Goal: Task Accomplishment & Management: Complete application form

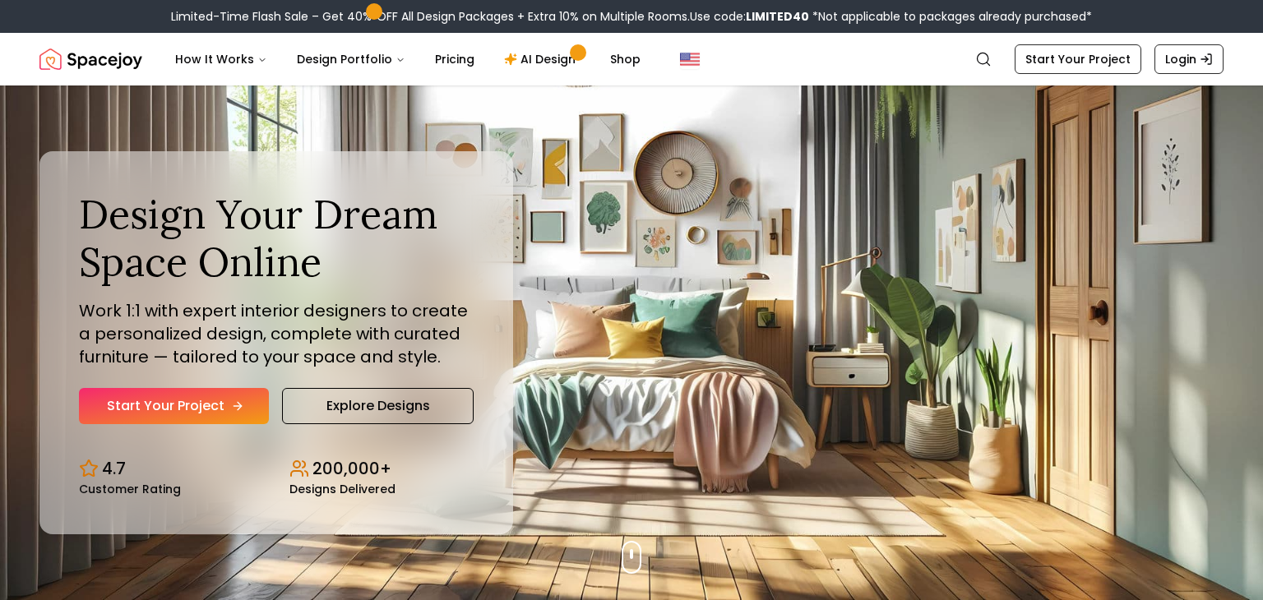
click at [215, 411] on link "Start Your Project" at bounding box center [174, 406] width 190 height 36
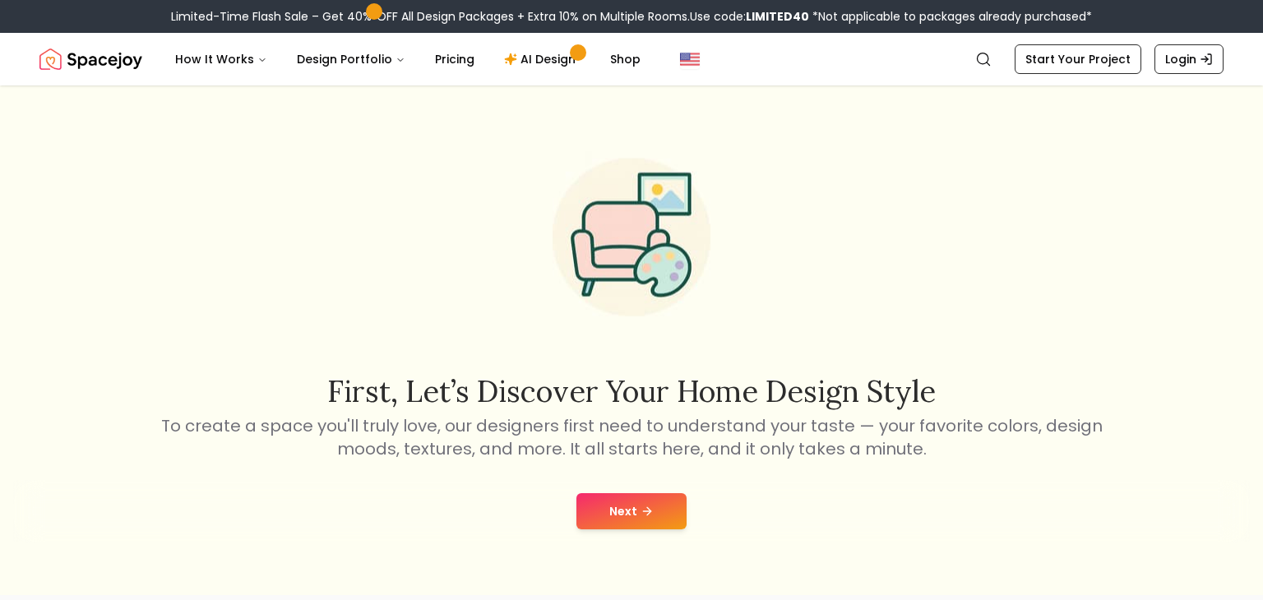
click at [620, 493] on button "Next" at bounding box center [631, 511] width 110 height 36
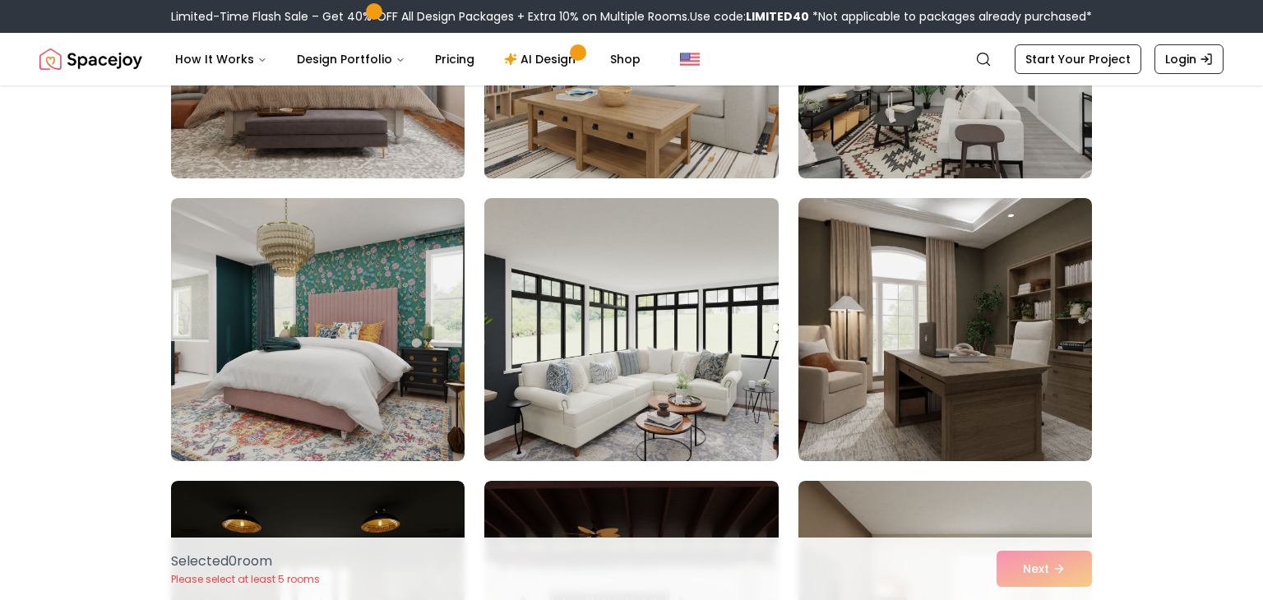
scroll to position [1444, 0]
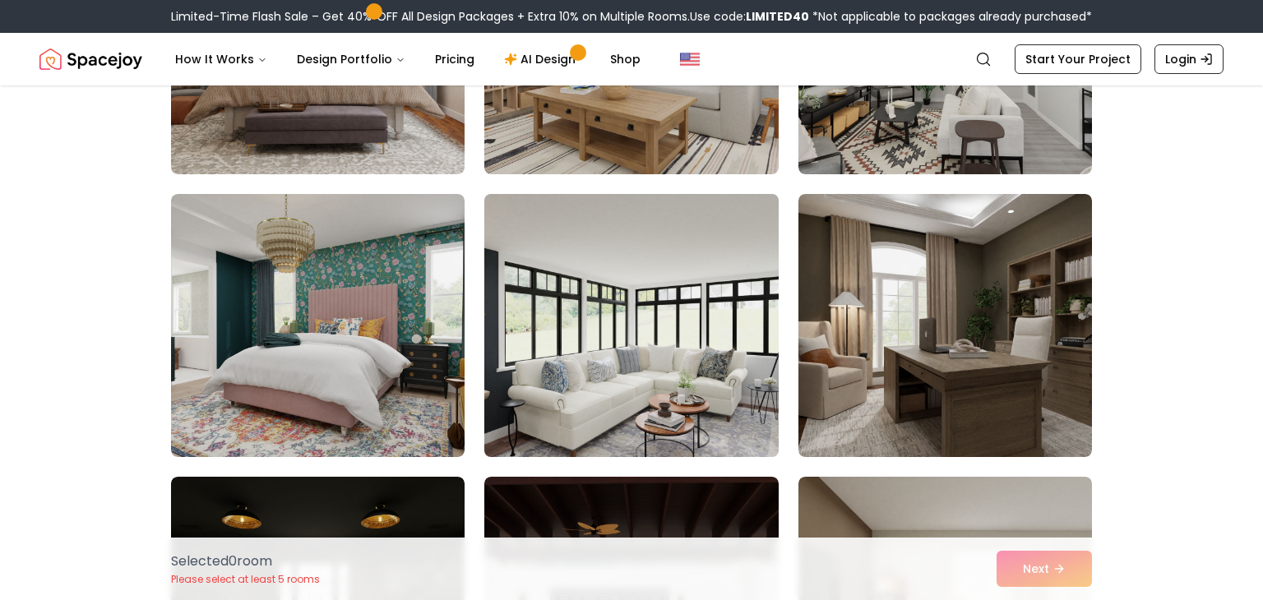
click at [527, 366] on img at bounding box center [631, 325] width 308 height 276
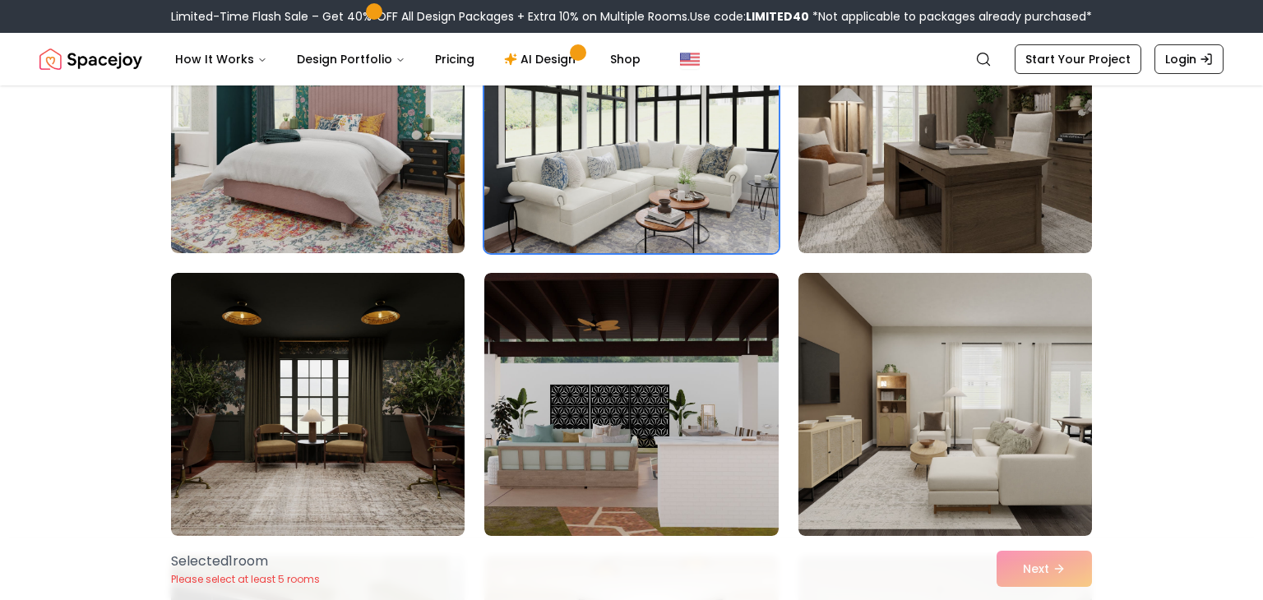
scroll to position [1651, 0]
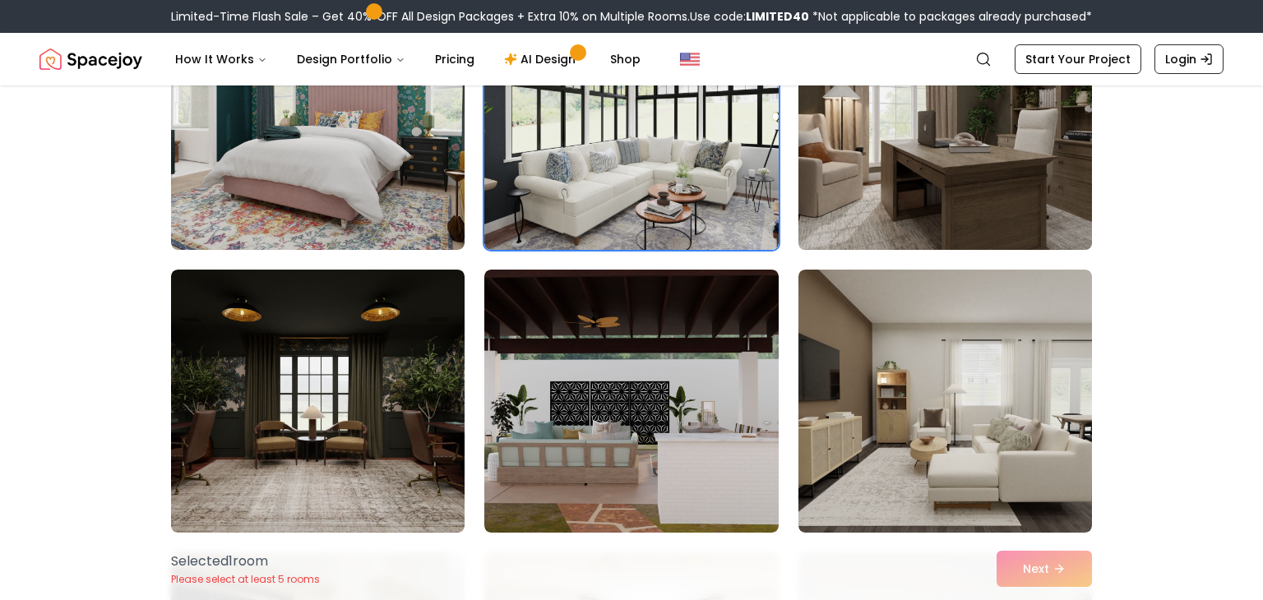
click at [878, 165] on img at bounding box center [945, 118] width 308 height 276
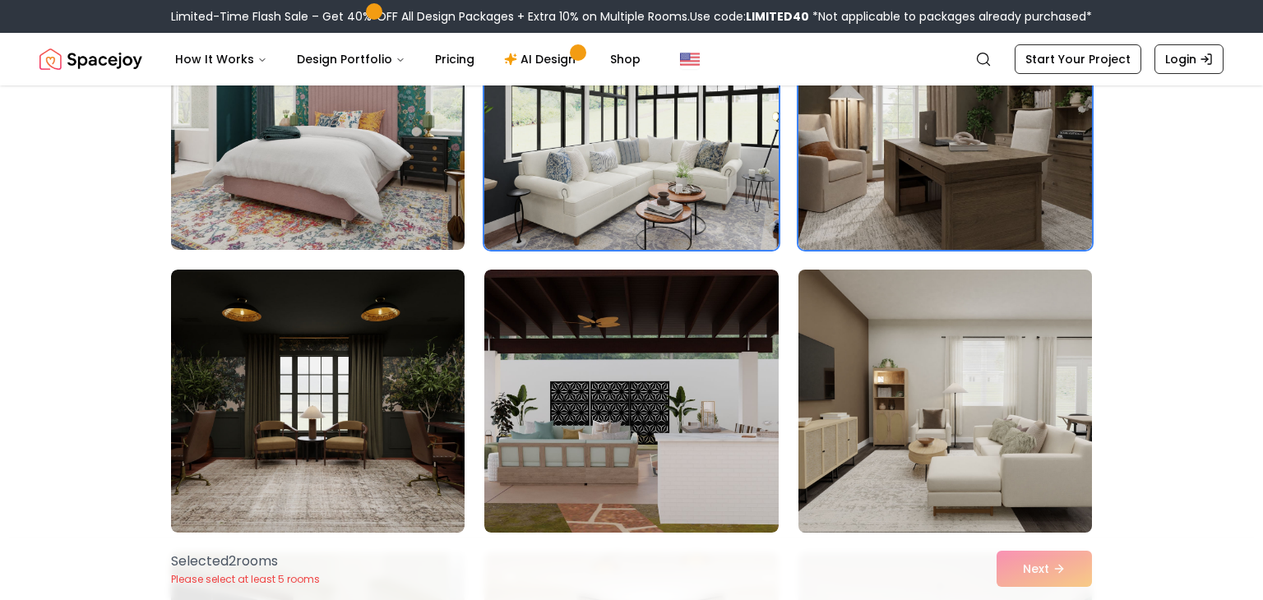
click at [864, 280] on img at bounding box center [945, 401] width 308 height 276
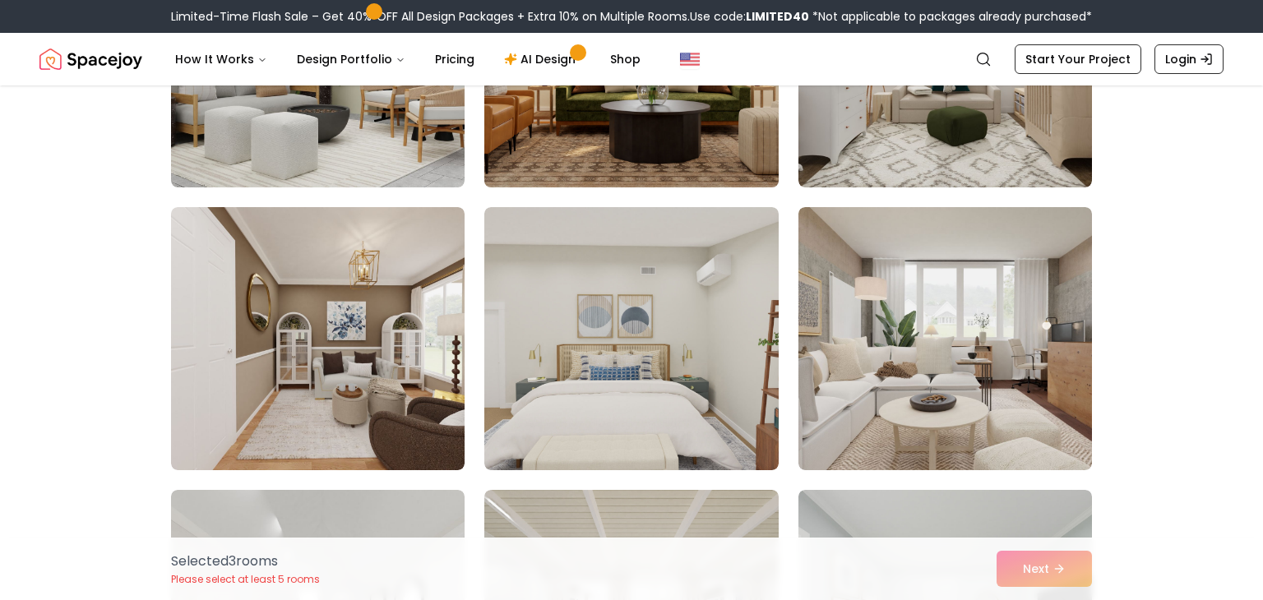
scroll to position [2282, 0]
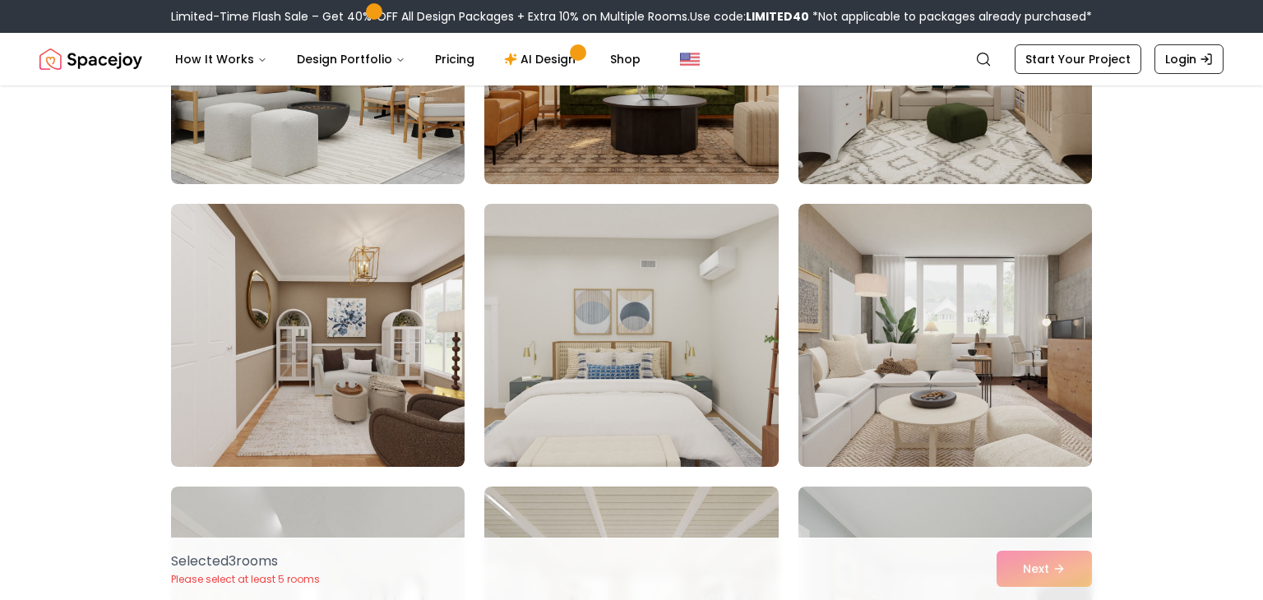
click at [637, 319] on img at bounding box center [631, 335] width 308 height 276
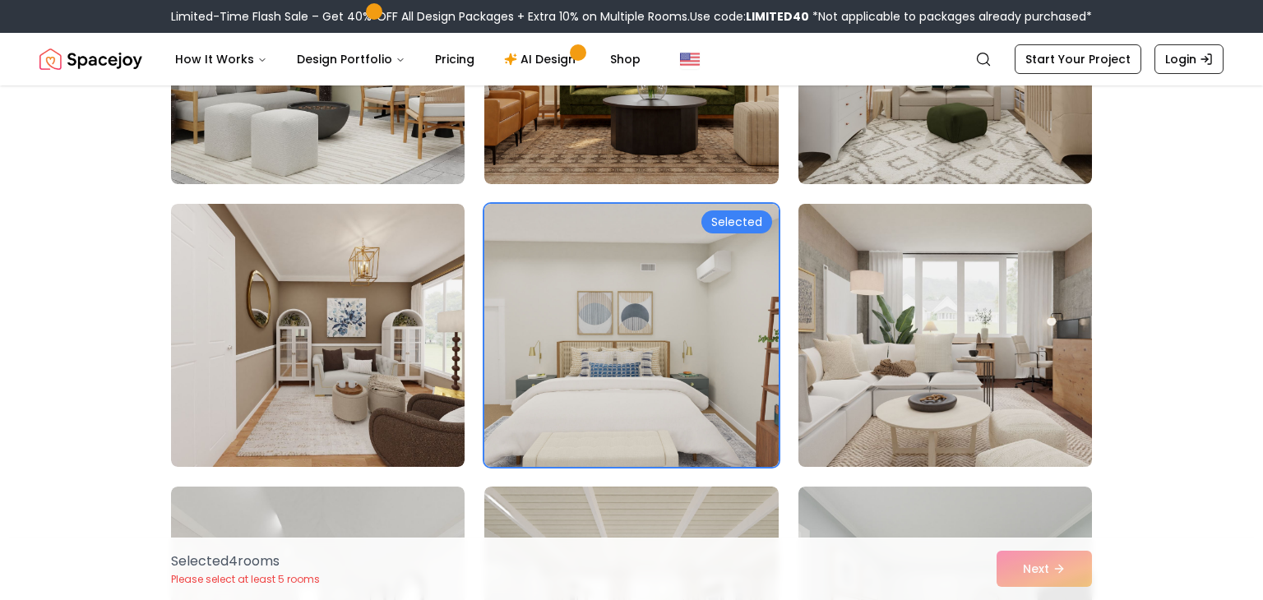
click at [855, 325] on img at bounding box center [945, 335] width 308 height 276
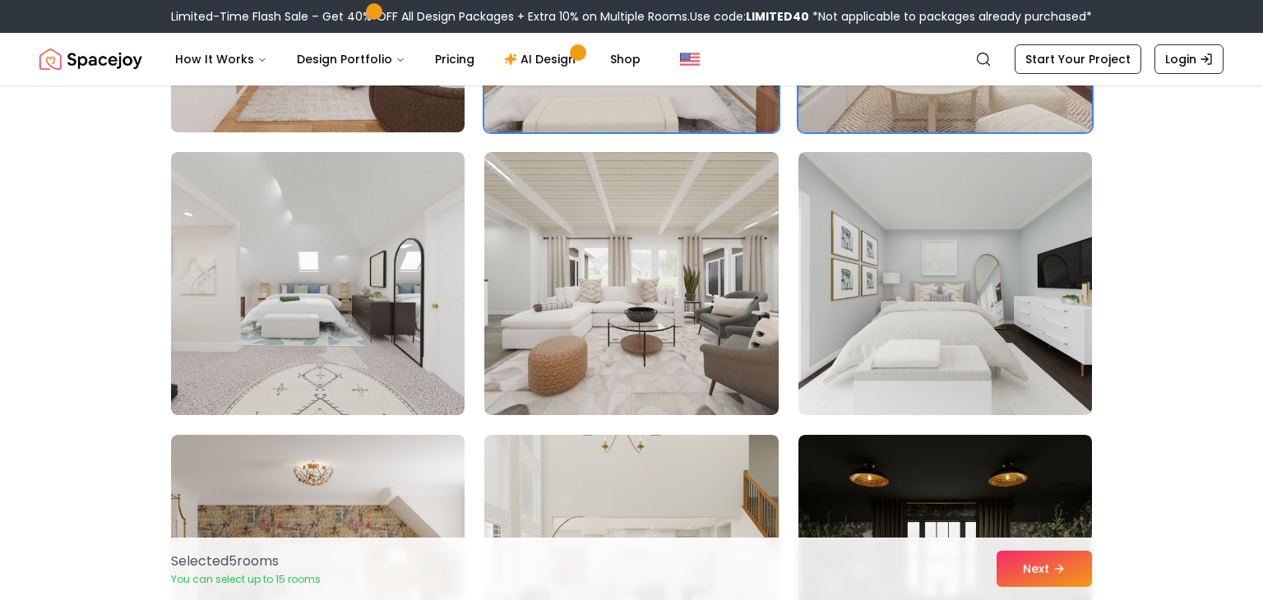
scroll to position [2618, 0]
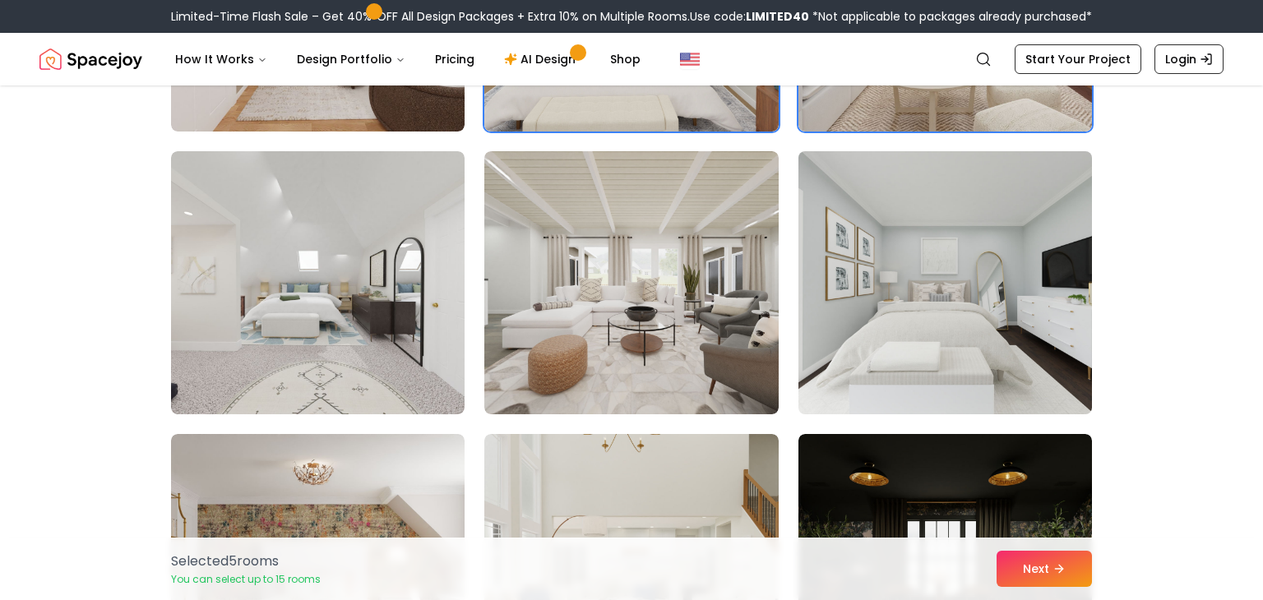
click at [939, 288] on img at bounding box center [945, 283] width 308 height 276
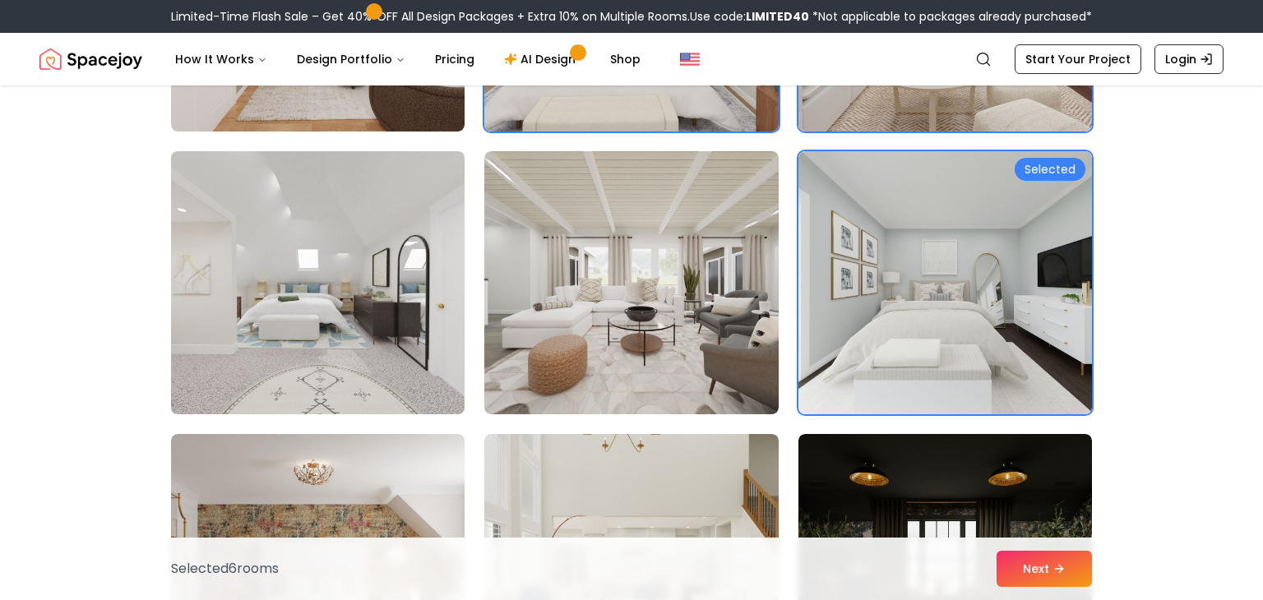
click at [365, 296] on img at bounding box center [318, 283] width 308 height 276
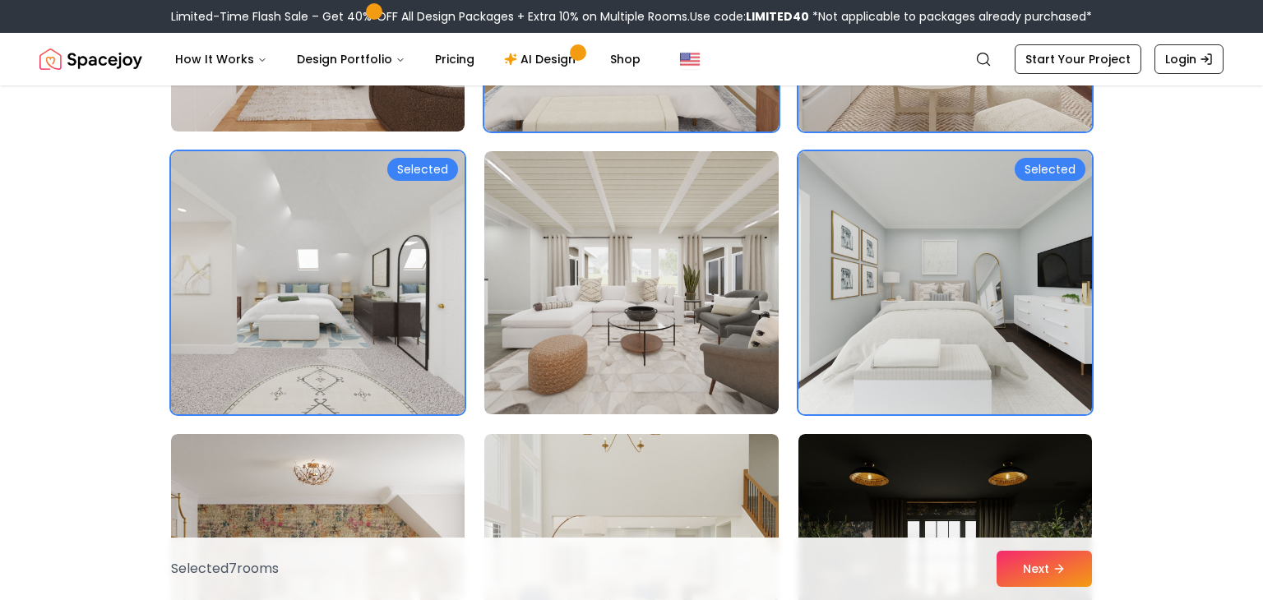
click at [365, 296] on img at bounding box center [318, 283] width 308 height 276
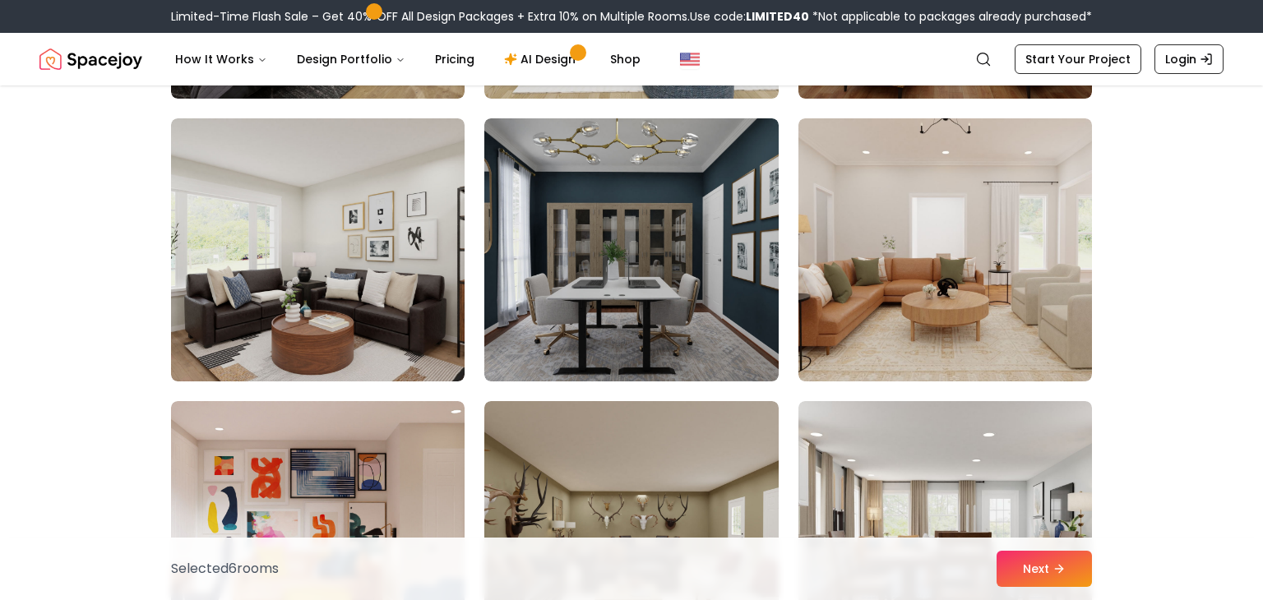
scroll to position [3783, 0]
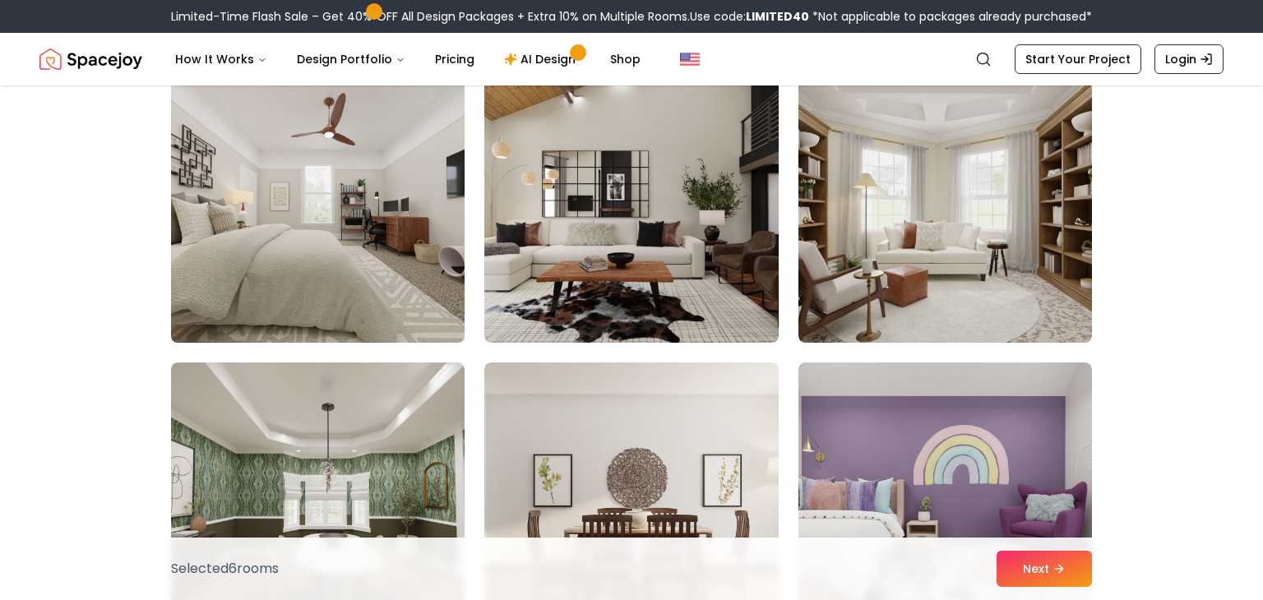
click at [410, 217] on img at bounding box center [318, 211] width 308 height 276
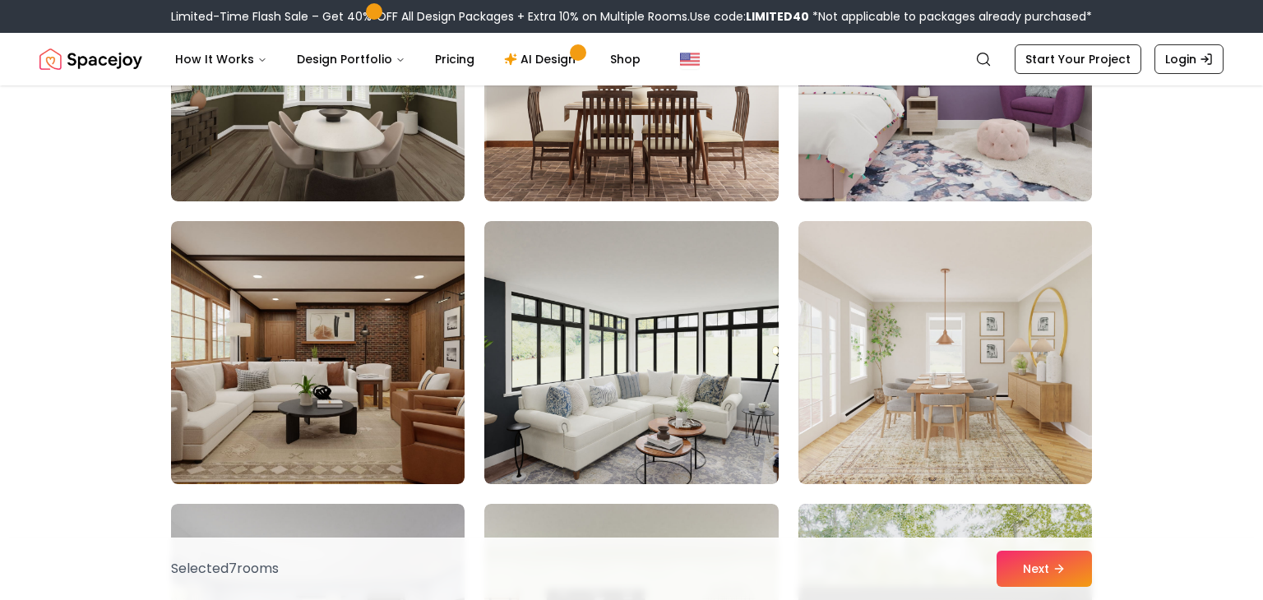
scroll to position [4813, 0]
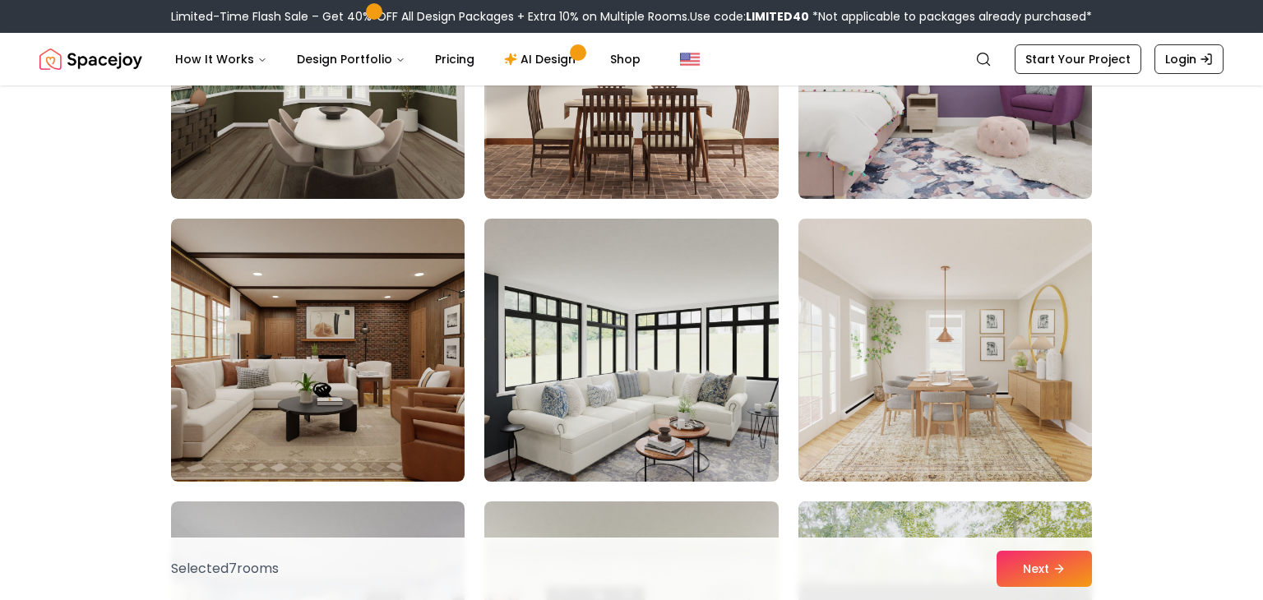
click at [575, 280] on img at bounding box center [631, 350] width 308 height 276
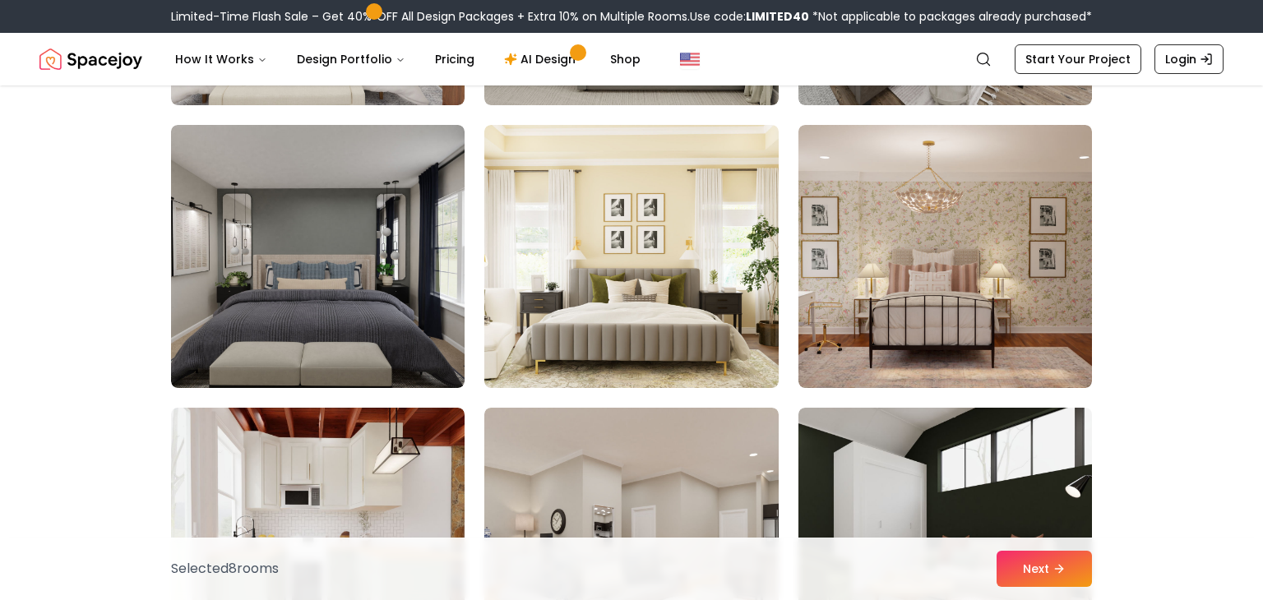
scroll to position [6889, 0]
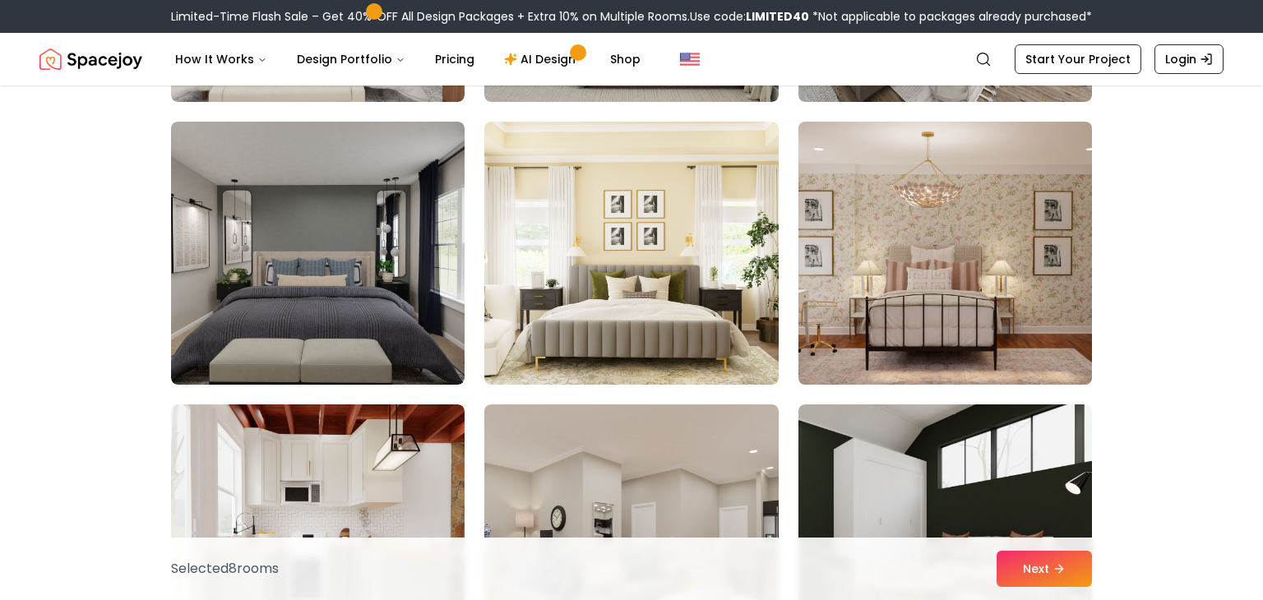
click at [828, 196] on img at bounding box center [945, 253] width 308 height 276
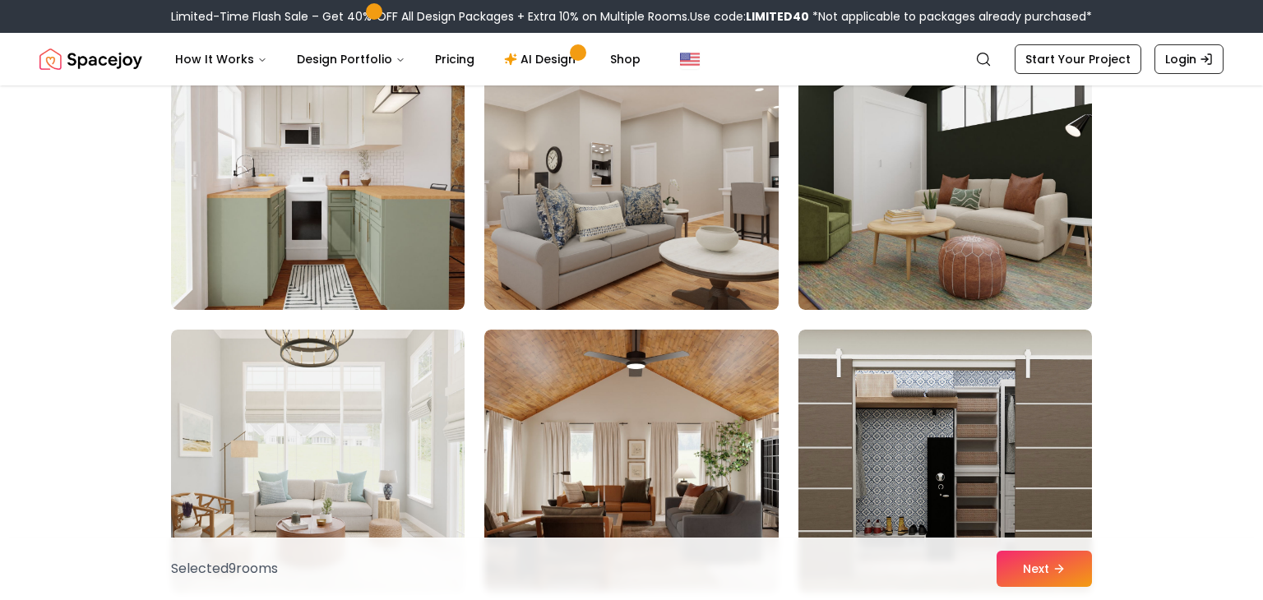
click at [669, 233] on img at bounding box center [631, 178] width 308 height 276
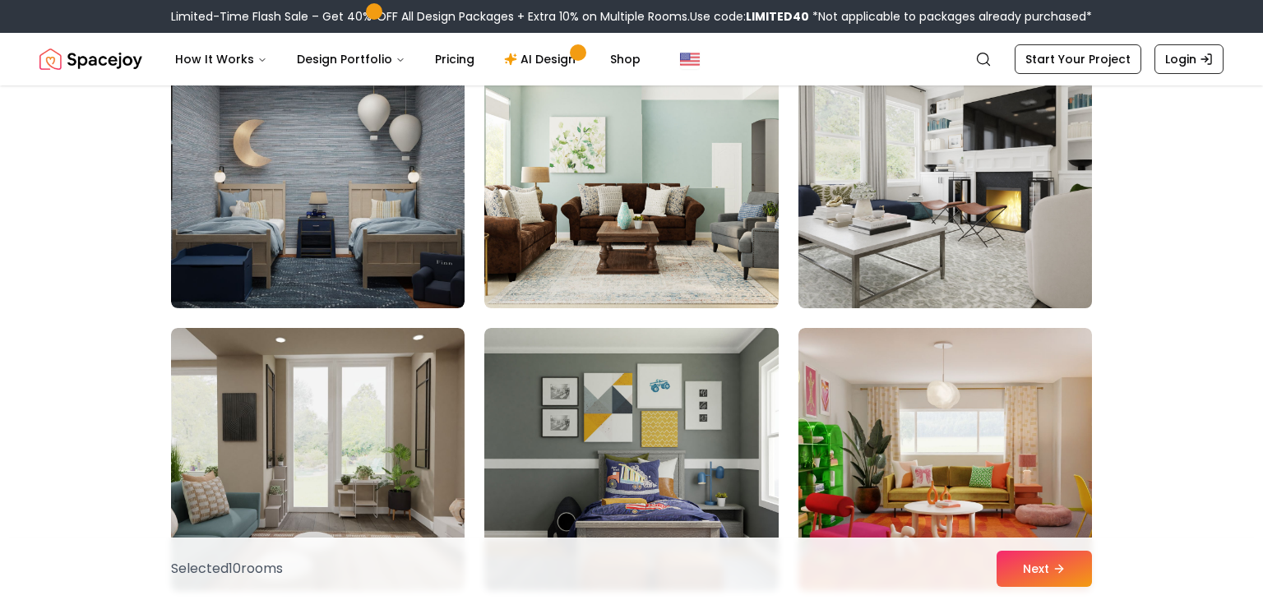
scroll to position [7684, 0]
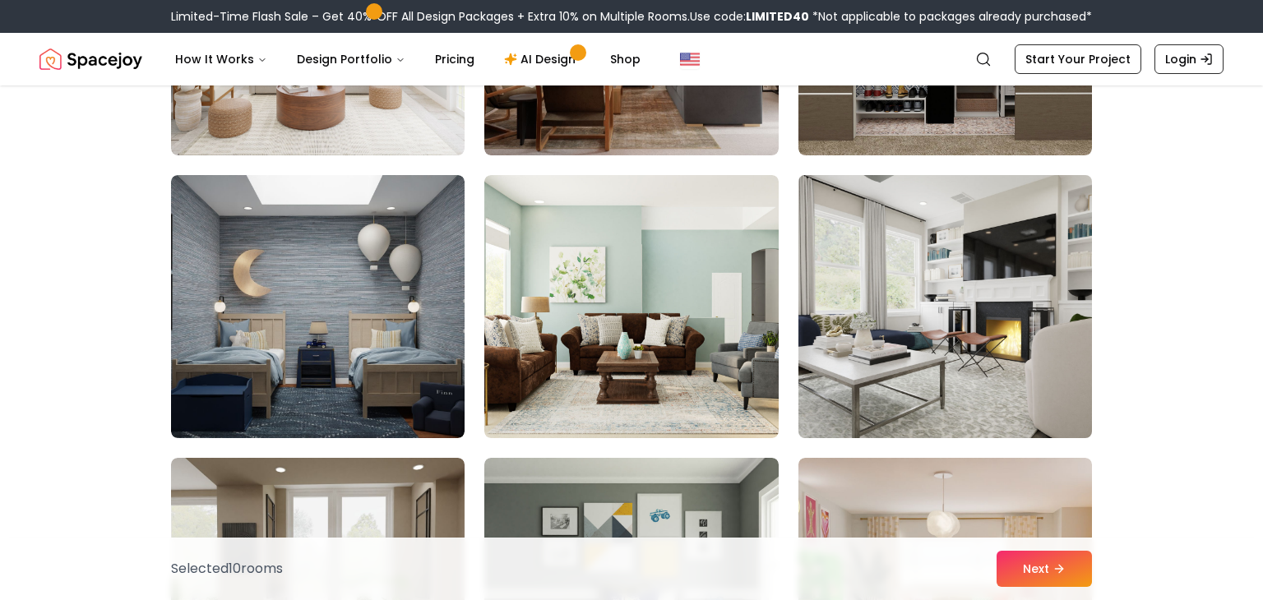
click at [942, 250] on img at bounding box center [945, 307] width 308 height 276
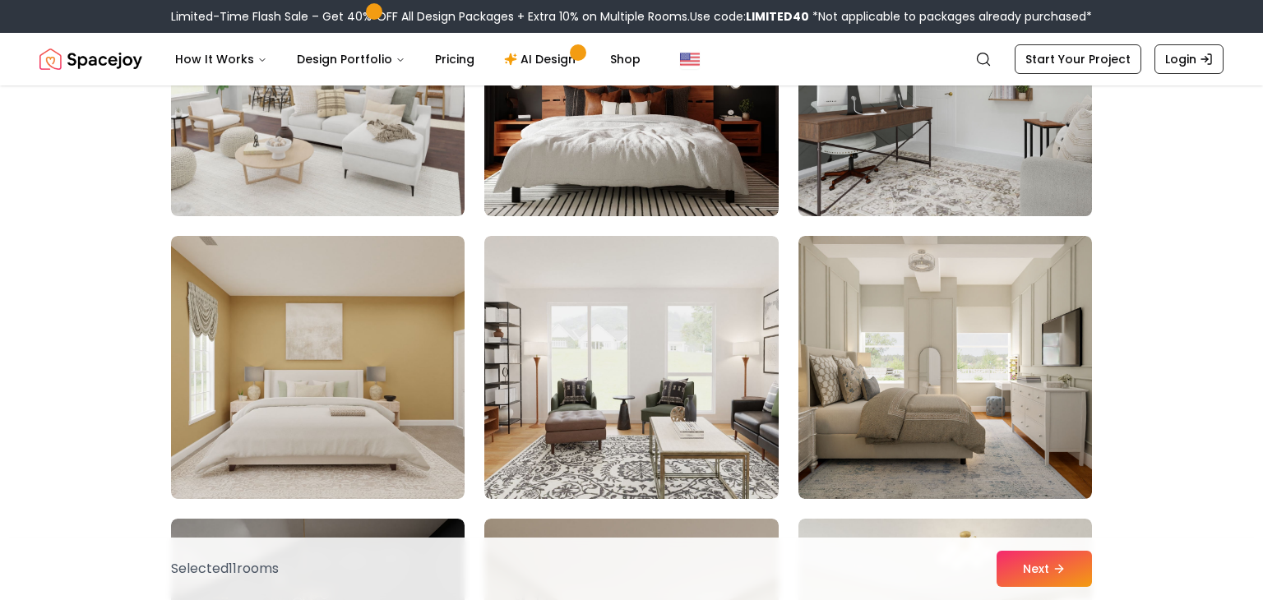
scroll to position [8477, 0]
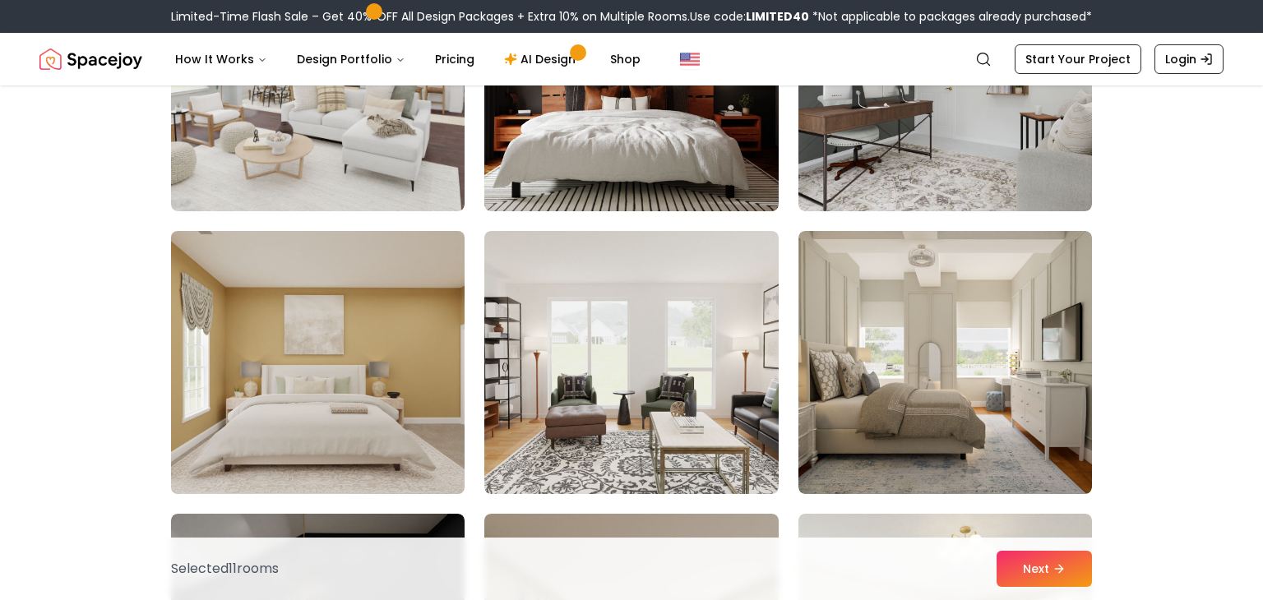
click at [361, 358] on img at bounding box center [318, 362] width 308 height 276
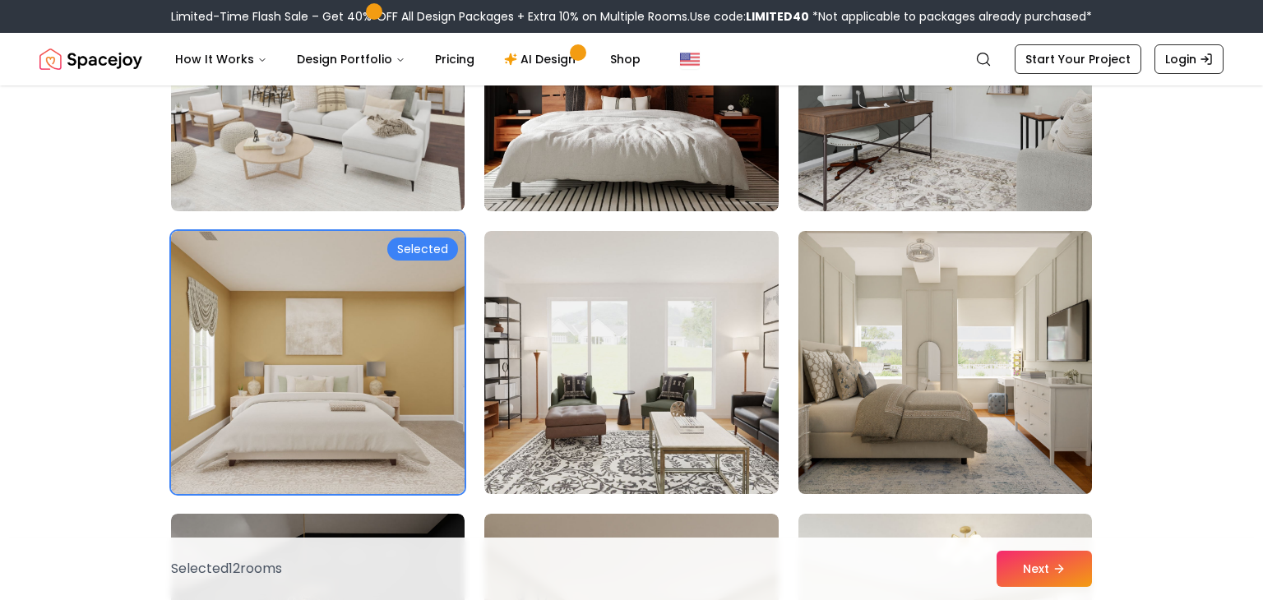
click at [839, 374] on img at bounding box center [945, 362] width 308 height 276
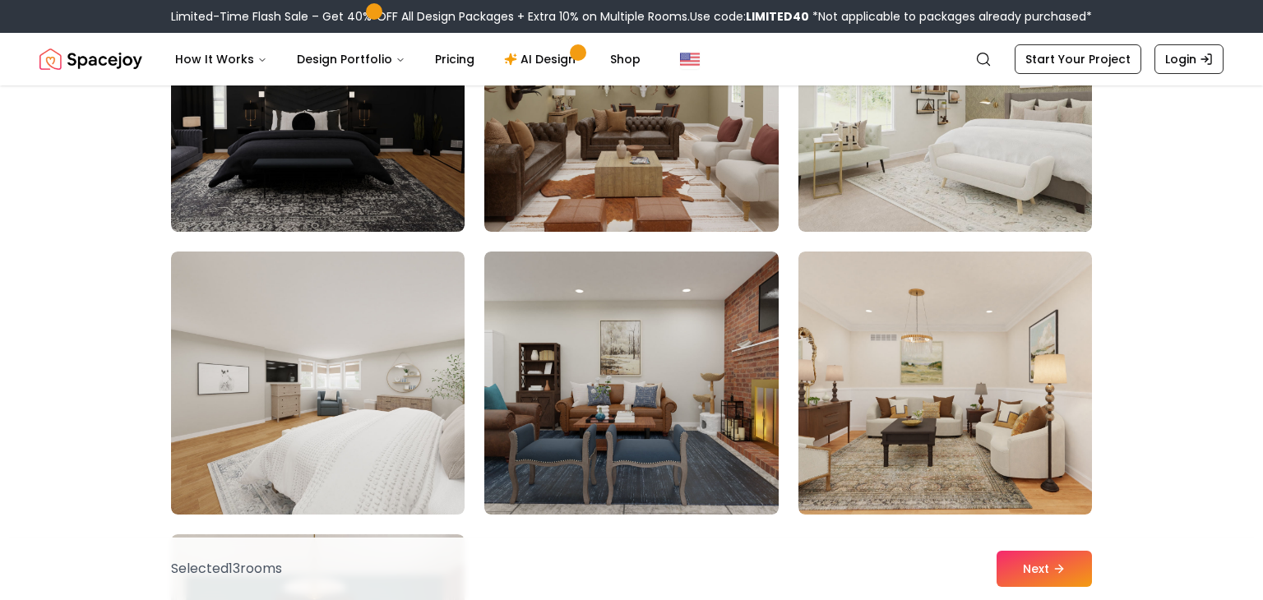
scroll to position [9024, 0]
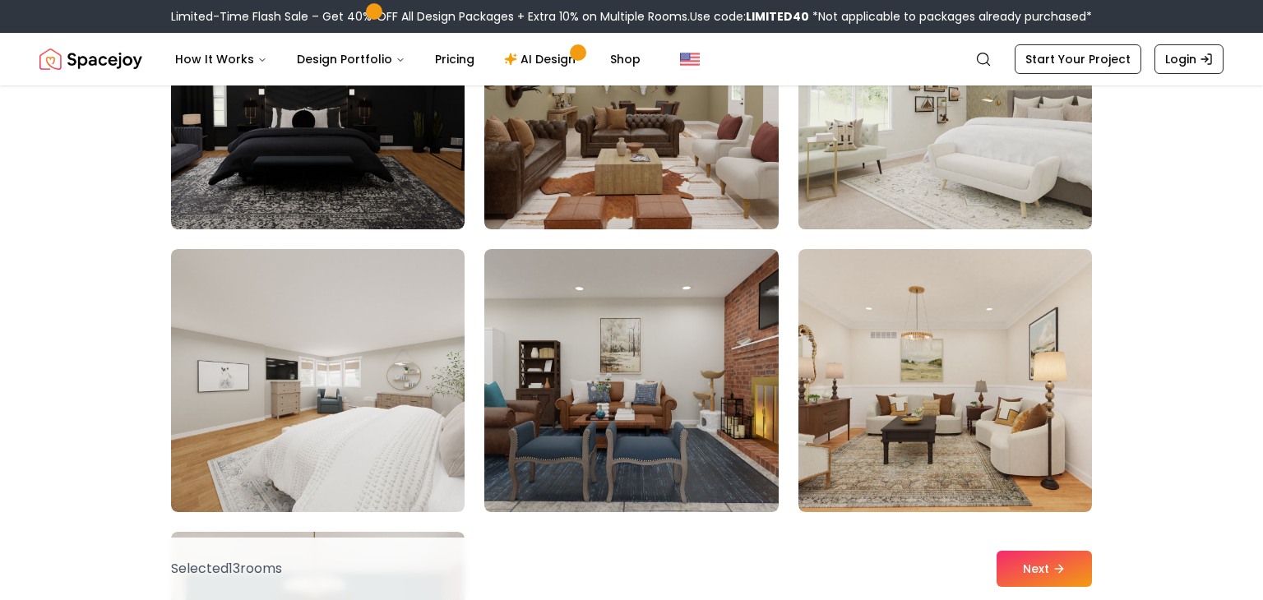
click at [869, 170] on img at bounding box center [945, 98] width 308 height 276
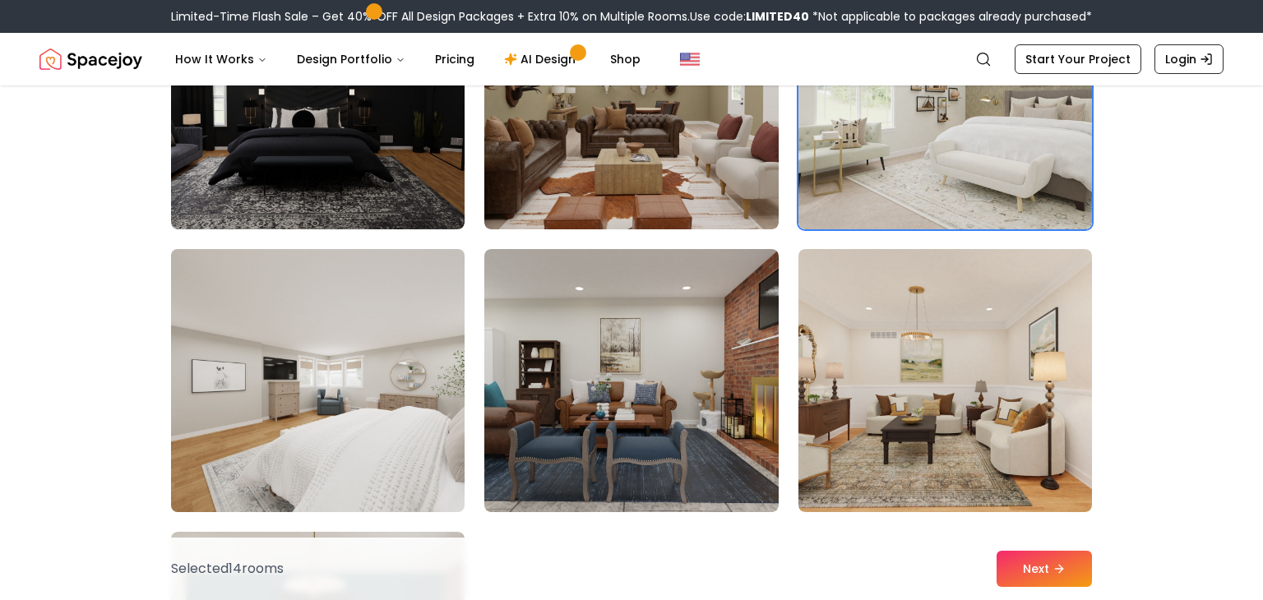
click at [375, 388] on img at bounding box center [318, 381] width 308 height 276
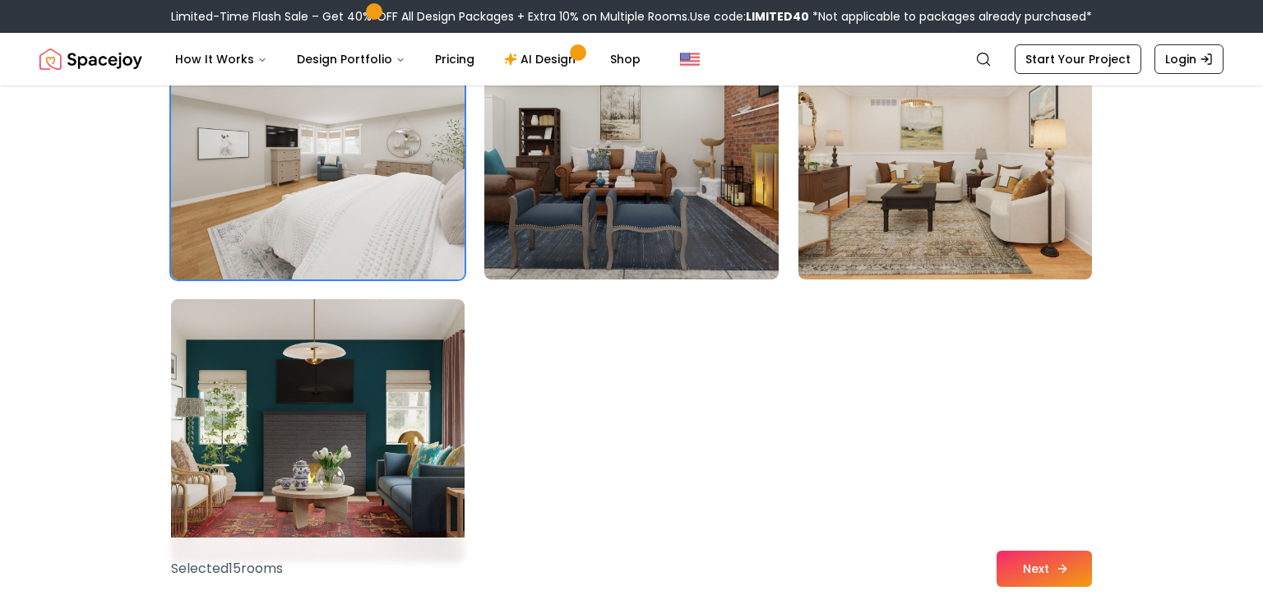
click at [1034, 578] on button "Next" at bounding box center [1043, 569] width 95 height 36
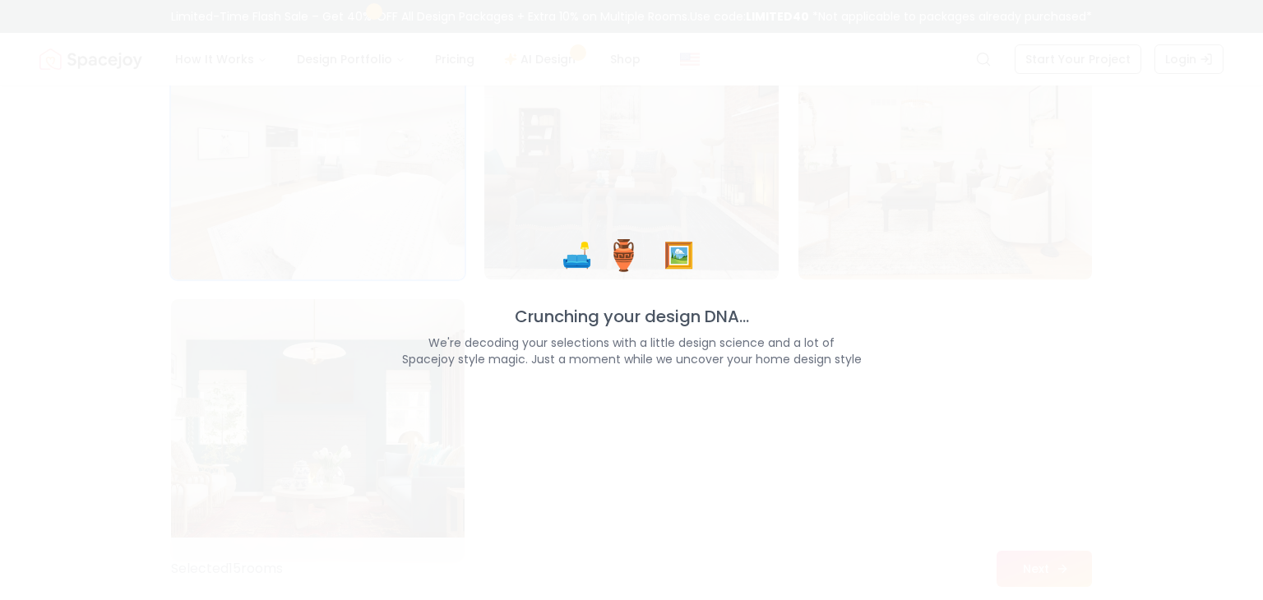
scroll to position [9257, 0]
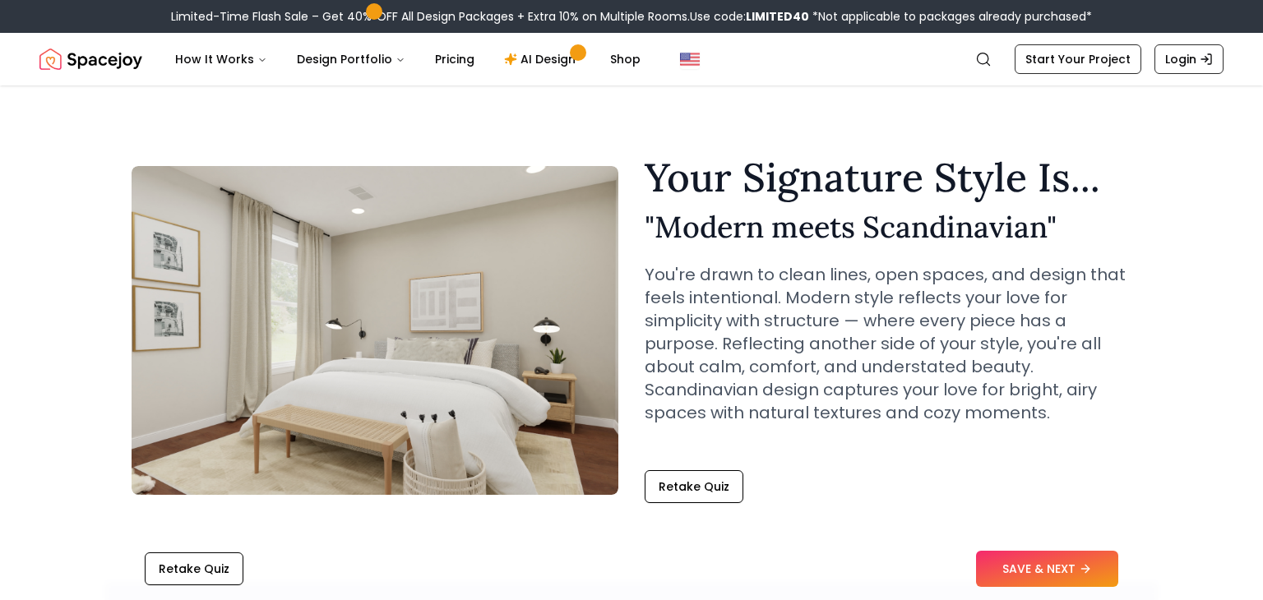
click at [1032, 589] on div "Retake Quiz SAVE & NEXT" at bounding box center [631, 569] width 1052 height 62
click at [1031, 578] on button "SAVE & NEXT" at bounding box center [1047, 569] width 142 height 36
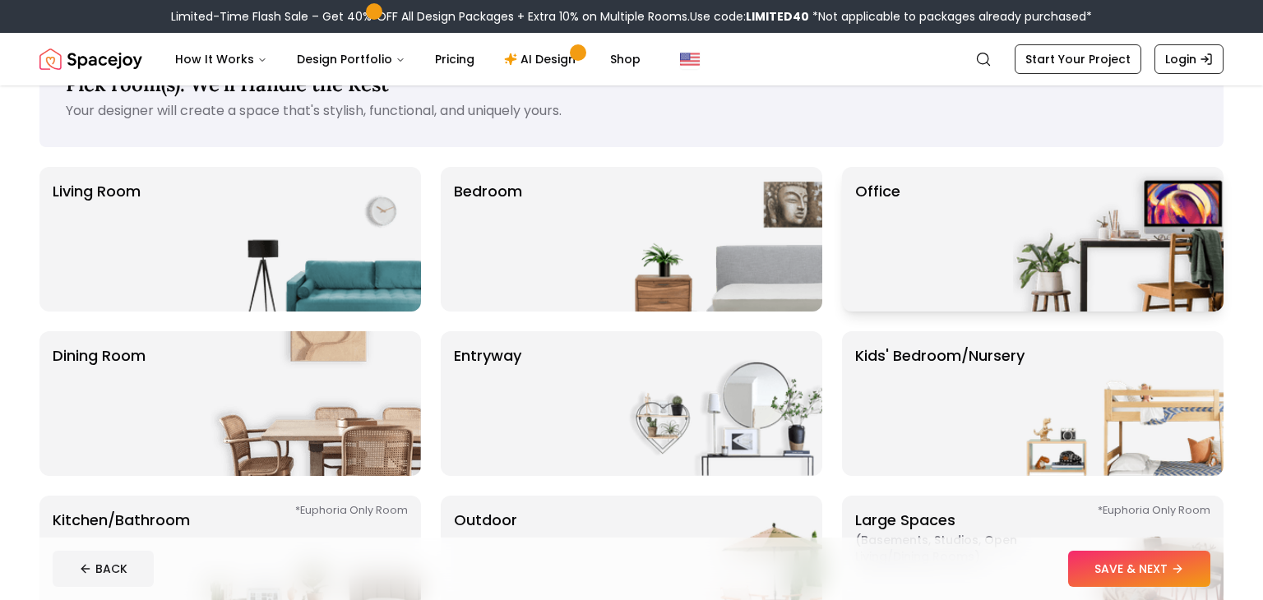
scroll to position [55, 0]
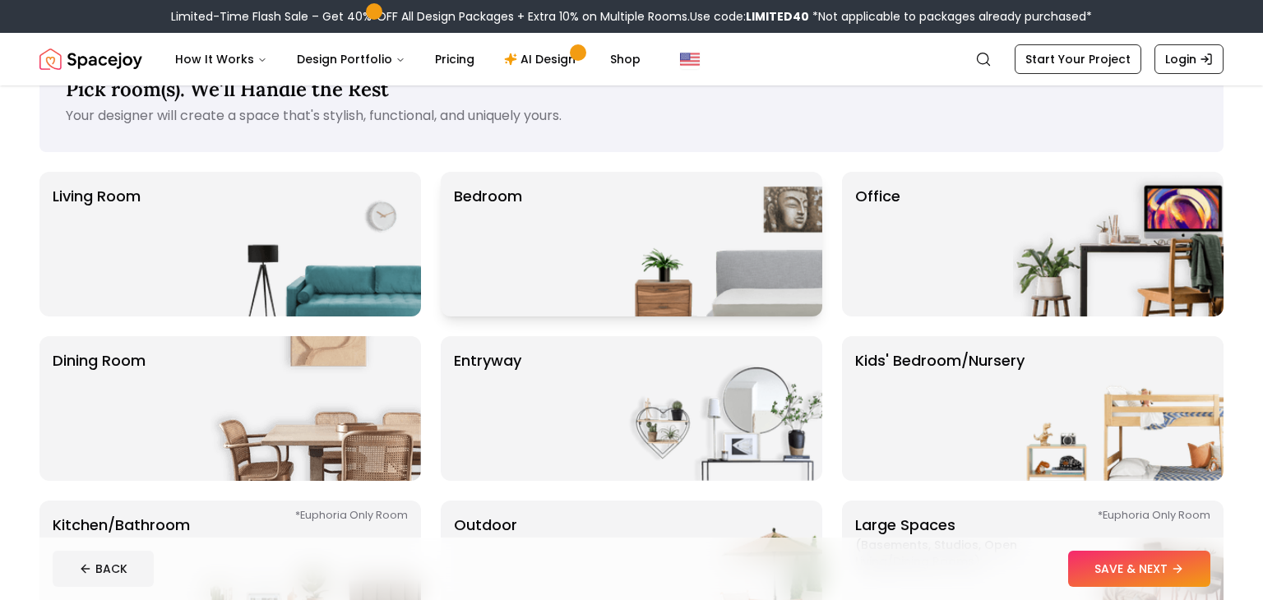
click at [668, 294] on img at bounding box center [717, 244] width 210 height 145
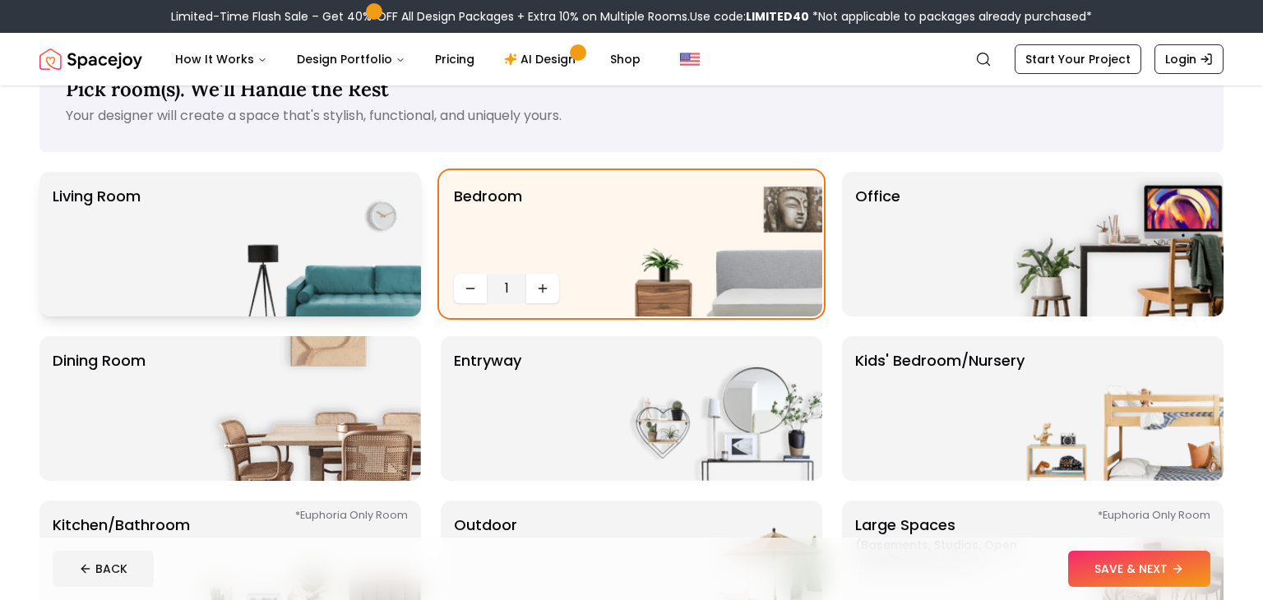
click at [295, 239] on img at bounding box center [315, 244] width 210 height 145
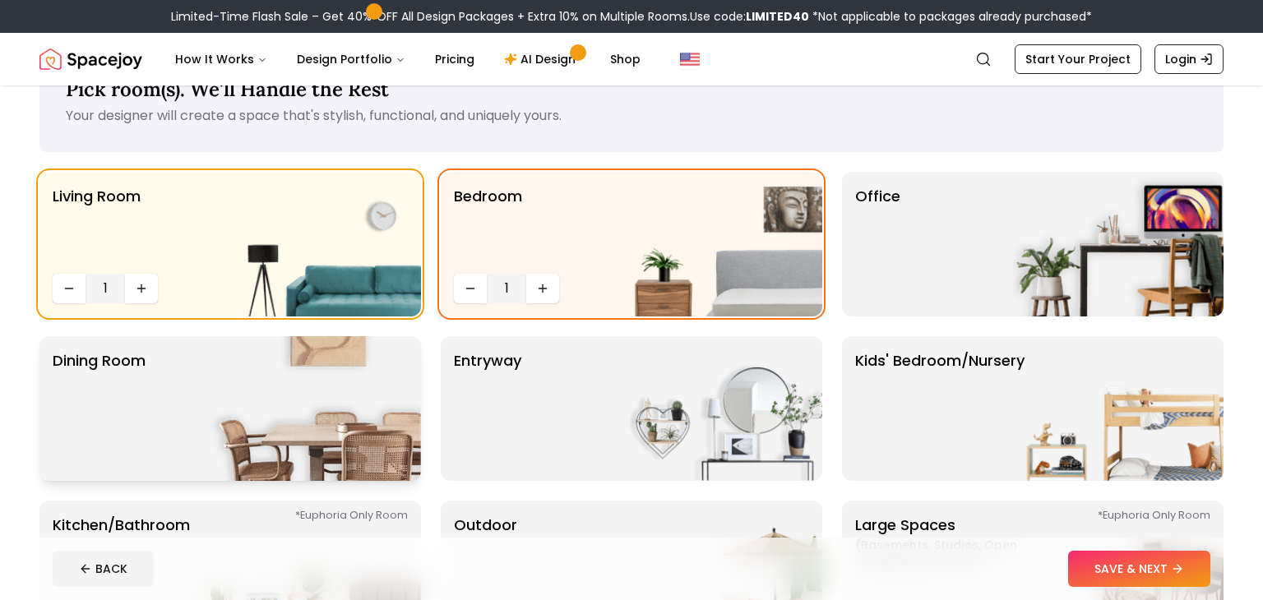
click at [413, 382] on img at bounding box center [315, 408] width 210 height 145
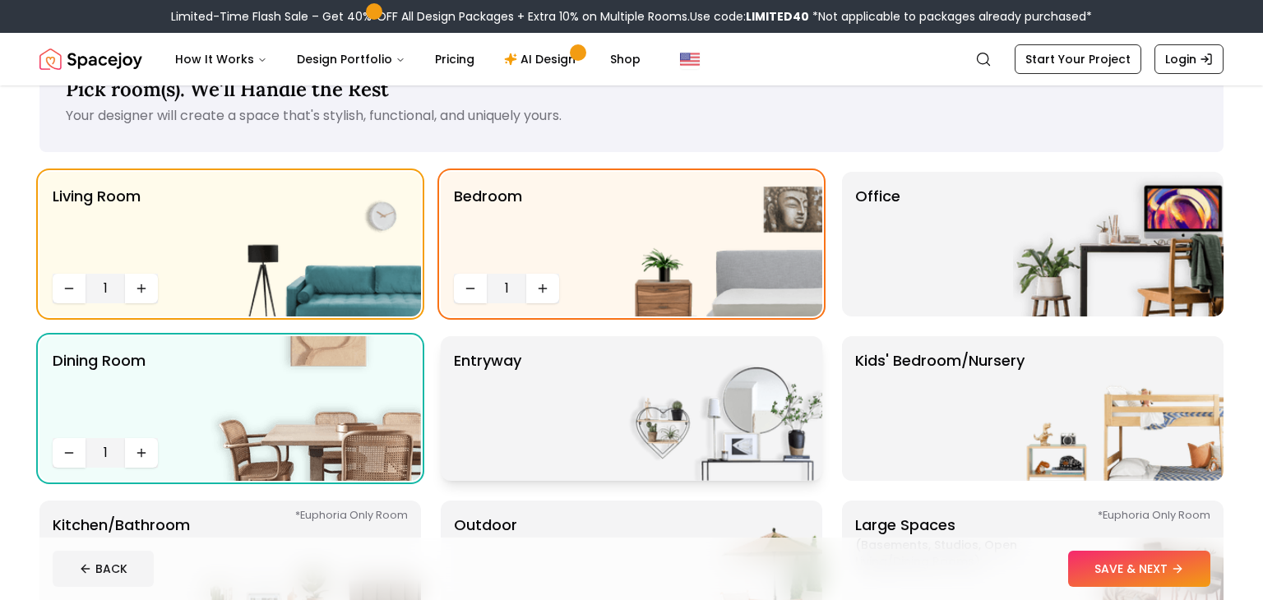
click at [486, 395] on p "entryway" at bounding box center [487, 408] width 67 height 118
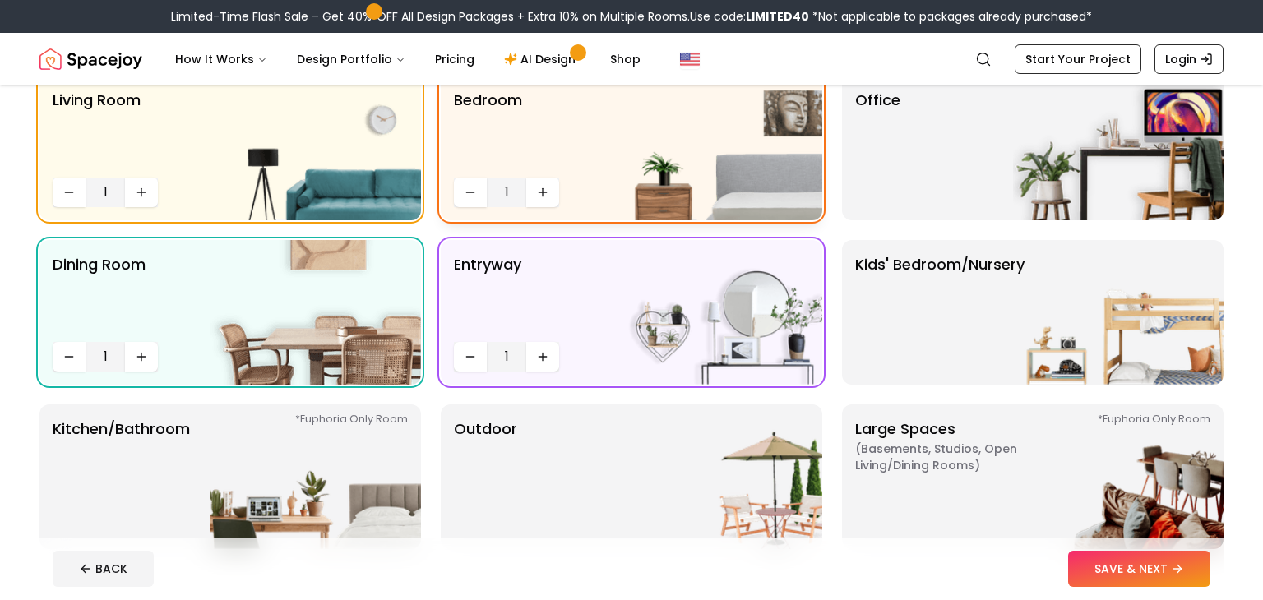
scroll to position [155, 0]
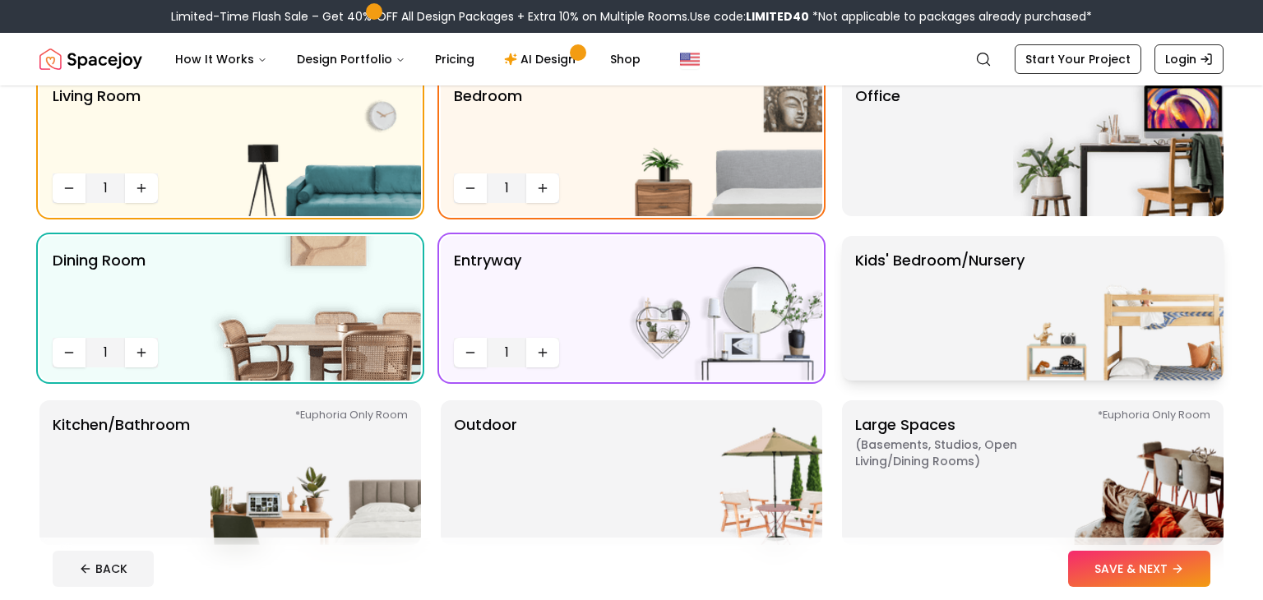
click at [931, 339] on p "Kids' Bedroom/Nursery" at bounding box center [939, 308] width 169 height 118
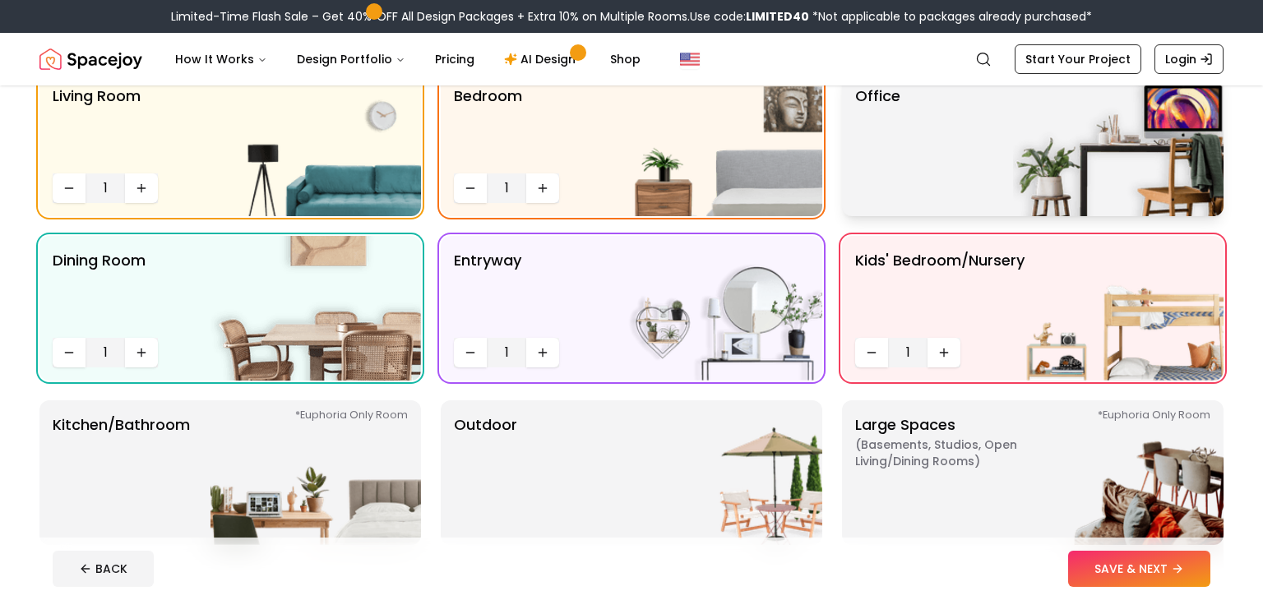
click at [923, 161] on div "Office" at bounding box center [1032, 144] width 381 height 145
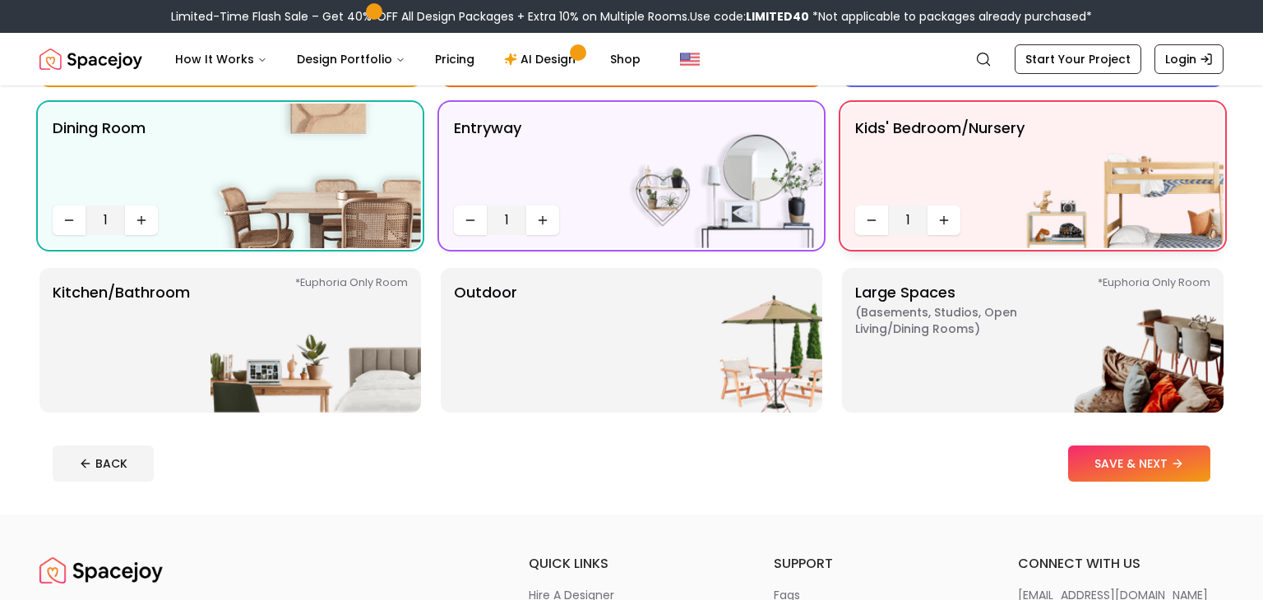
scroll to position [293, 0]
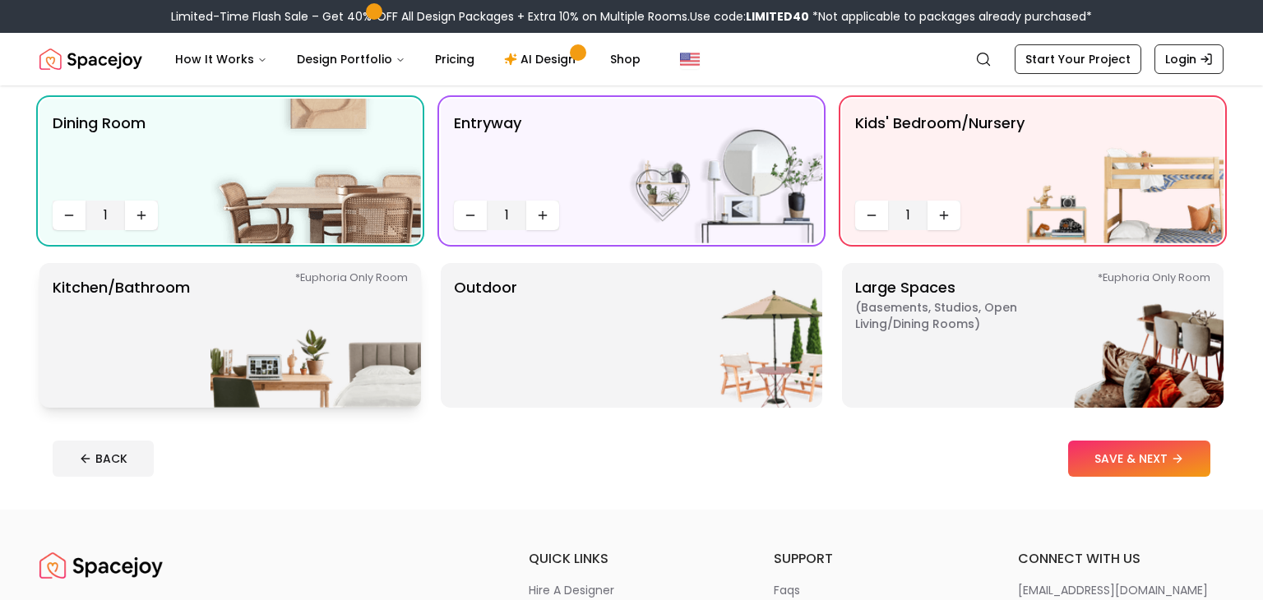
click at [406, 344] on img at bounding box center [315, 335] width 210 height 145
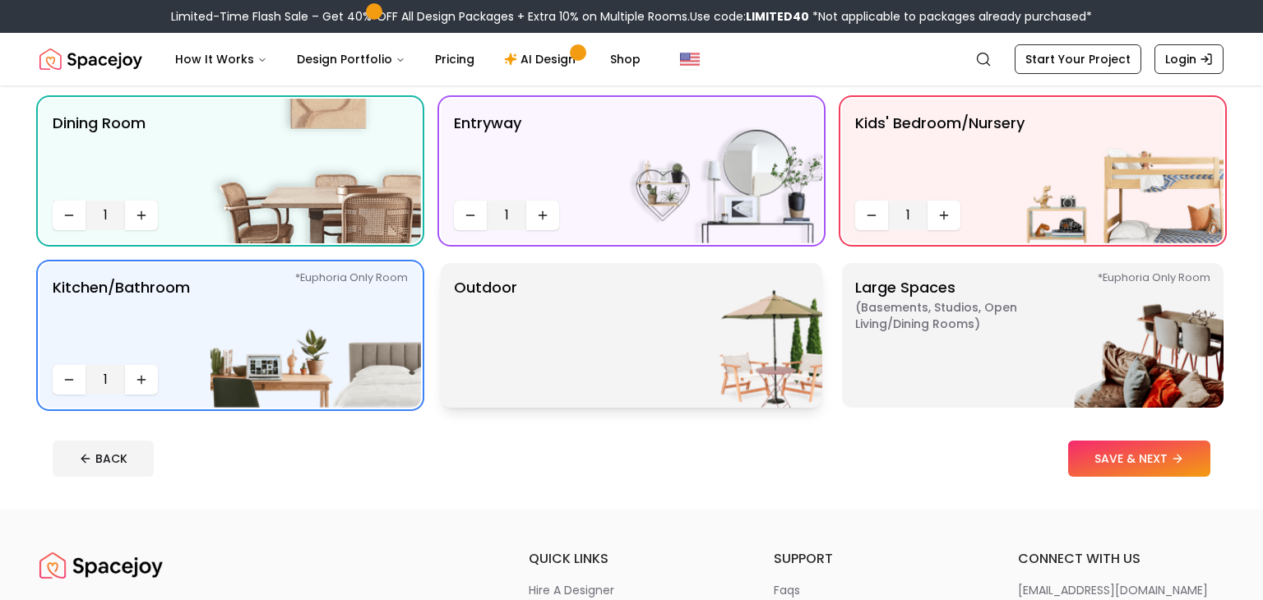
click at [596, 343] on div "Outdoor" at bounding box center [631, 335] width 381 height 145
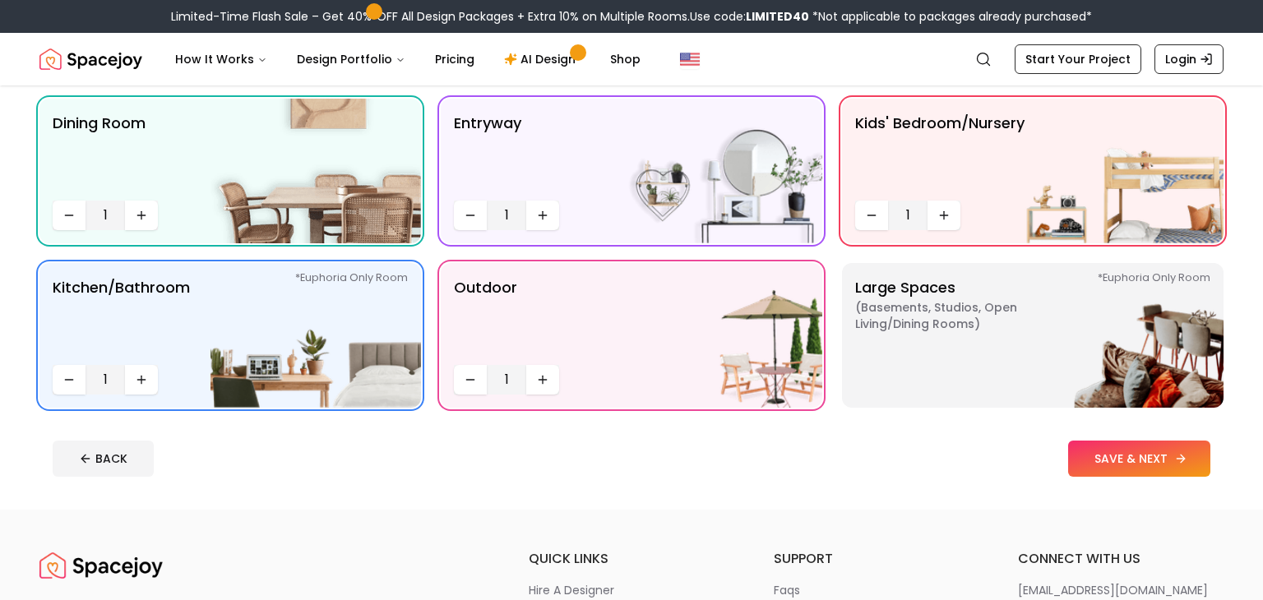
click at [1084, 455] on button "SAVE & NEXT" at bounding box center [1139, 459] width 142 height 36
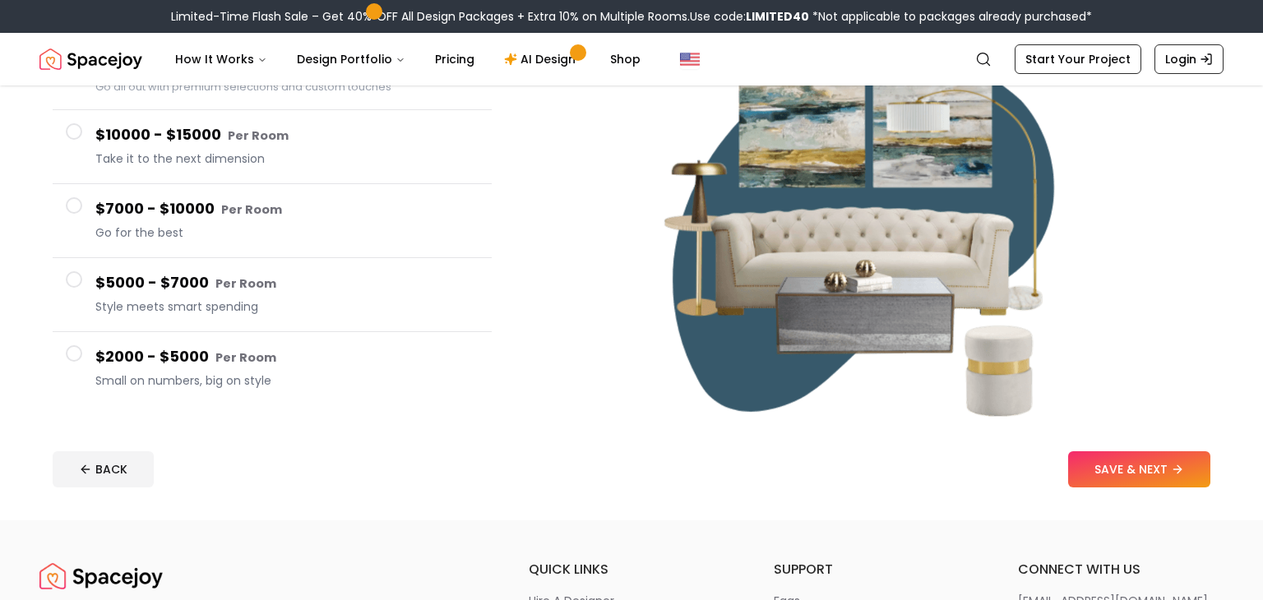
scroll to position [226, 0]
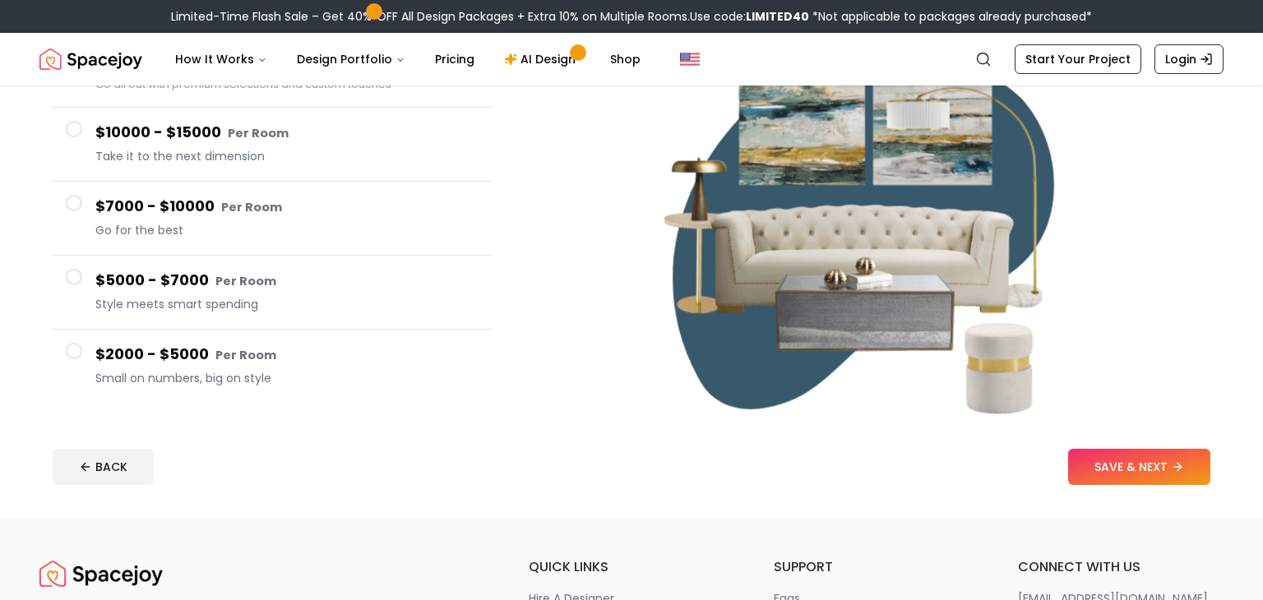
click at [81, 355] on div at bounding box center [74, 351] width 16 height 16
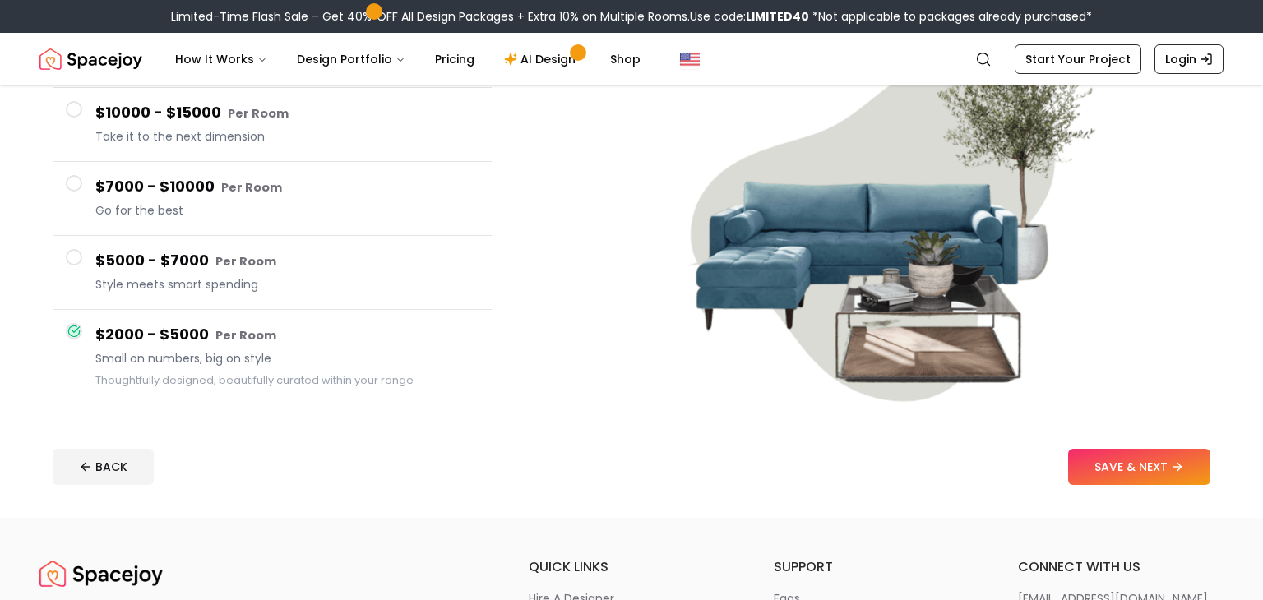
click at [73, 264] on span at bounding box center [74, 257] width 16 height 16
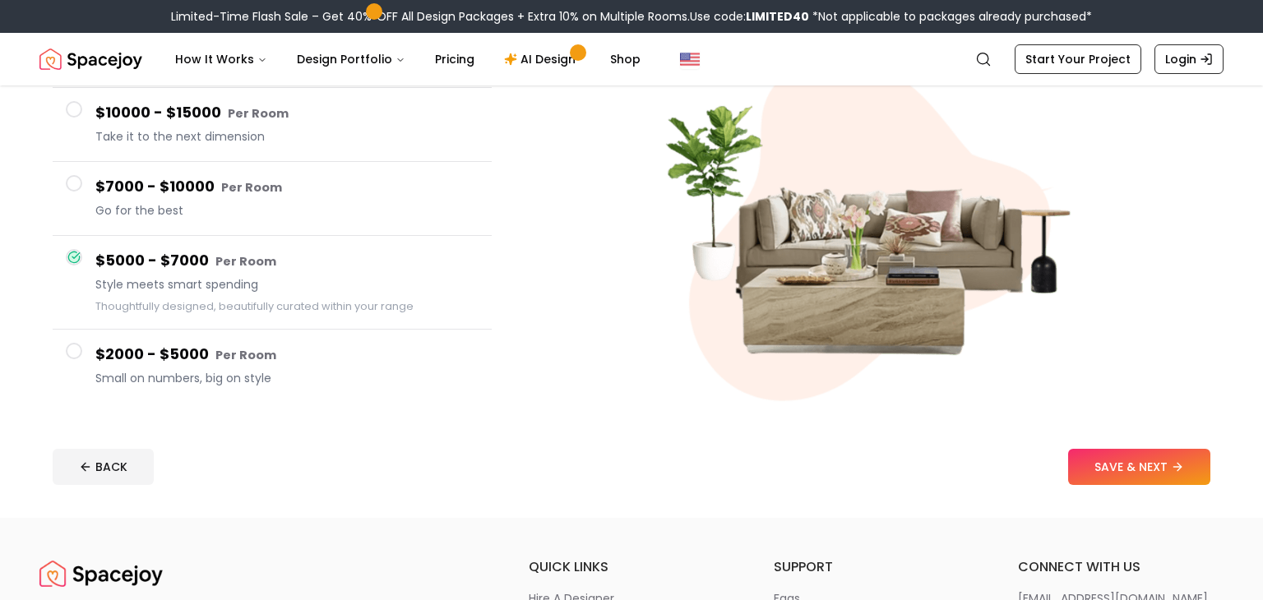
click at [72, 198] on button "$7000 - $10000 Per Room Go for the best" at bounding box center [272, 199] width 439 height 74
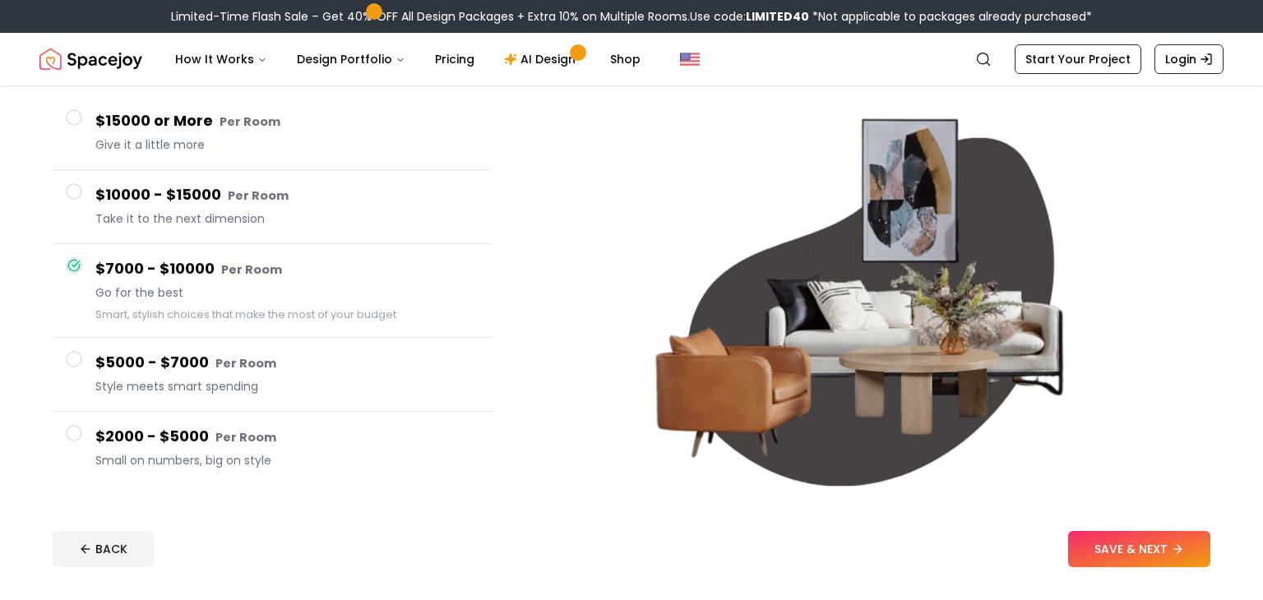
scroll to position [113, 0]
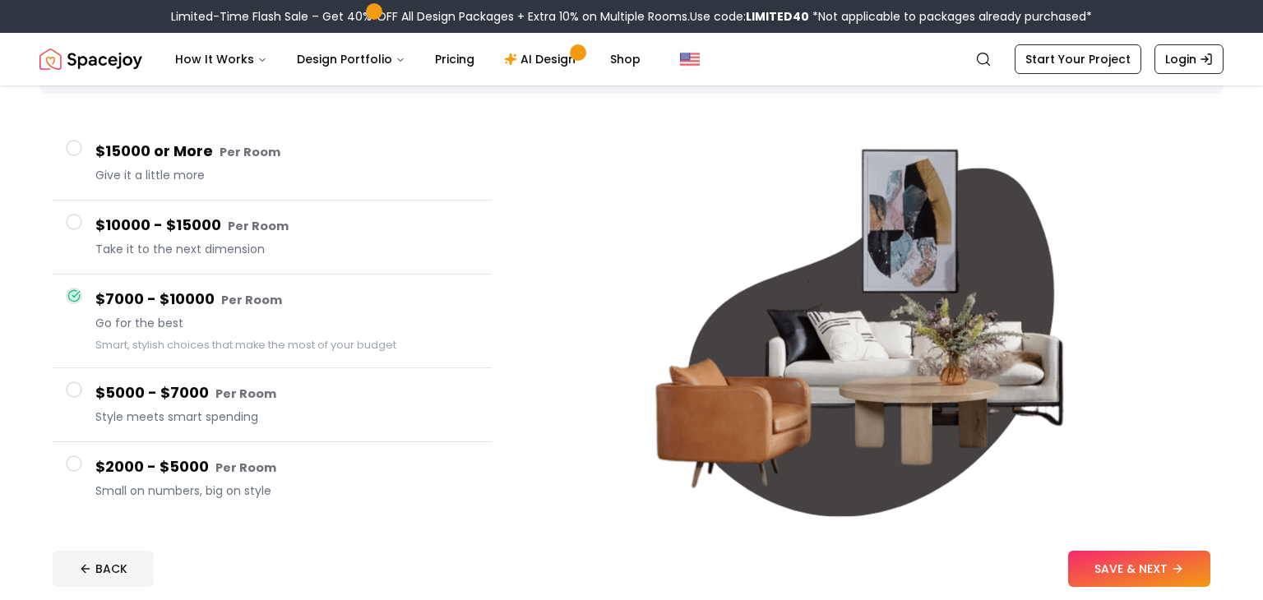
click at [77, 169] on button "$15000 or More Per Room Give it a little more" at bounding box center [272, 164] width 439 height 74
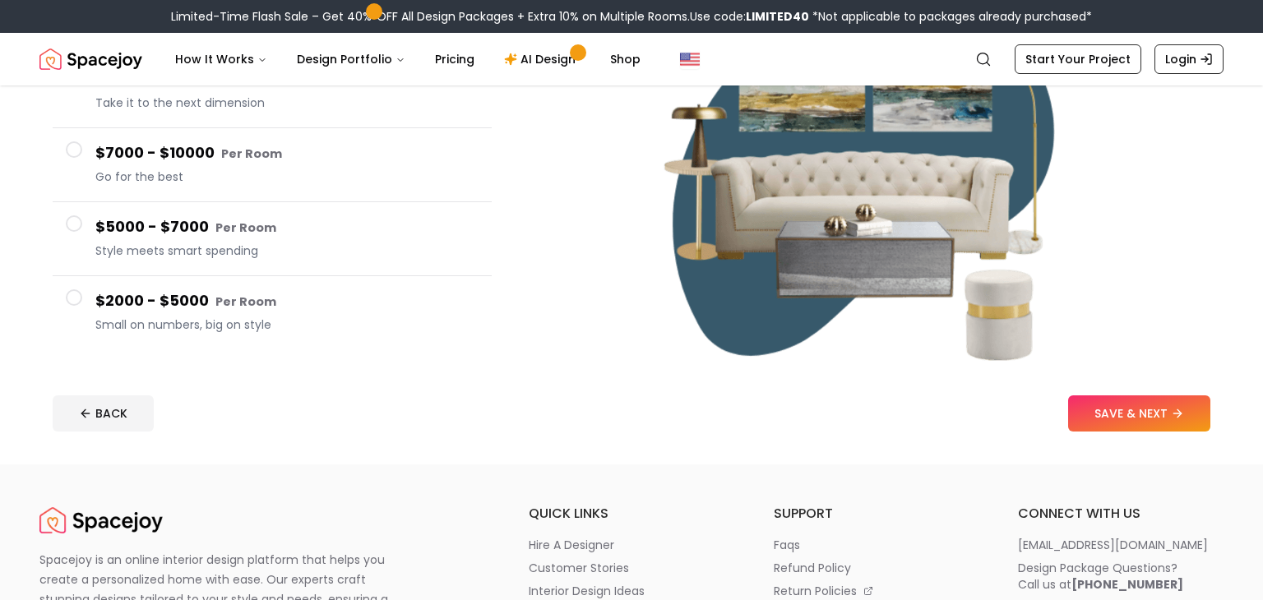
scroll to position [299, 0]
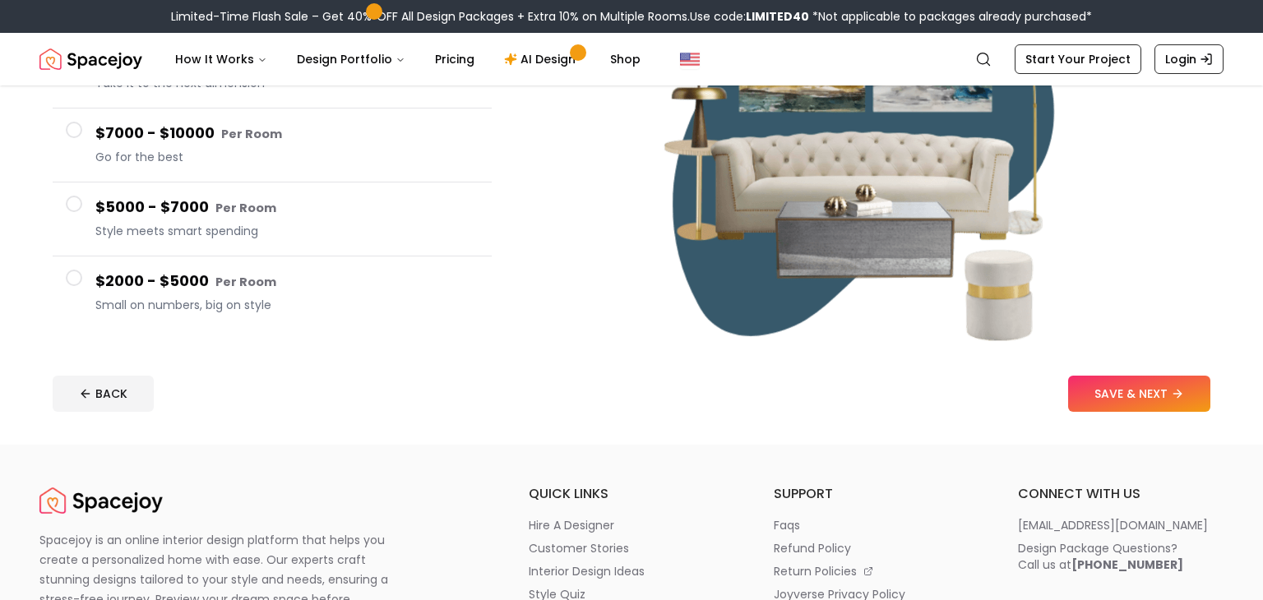
click at [85, 273] on button "$2000 - $5000 Per Room Small on numbers, big on style" at bounding box center [272, 292] width 439 height 73
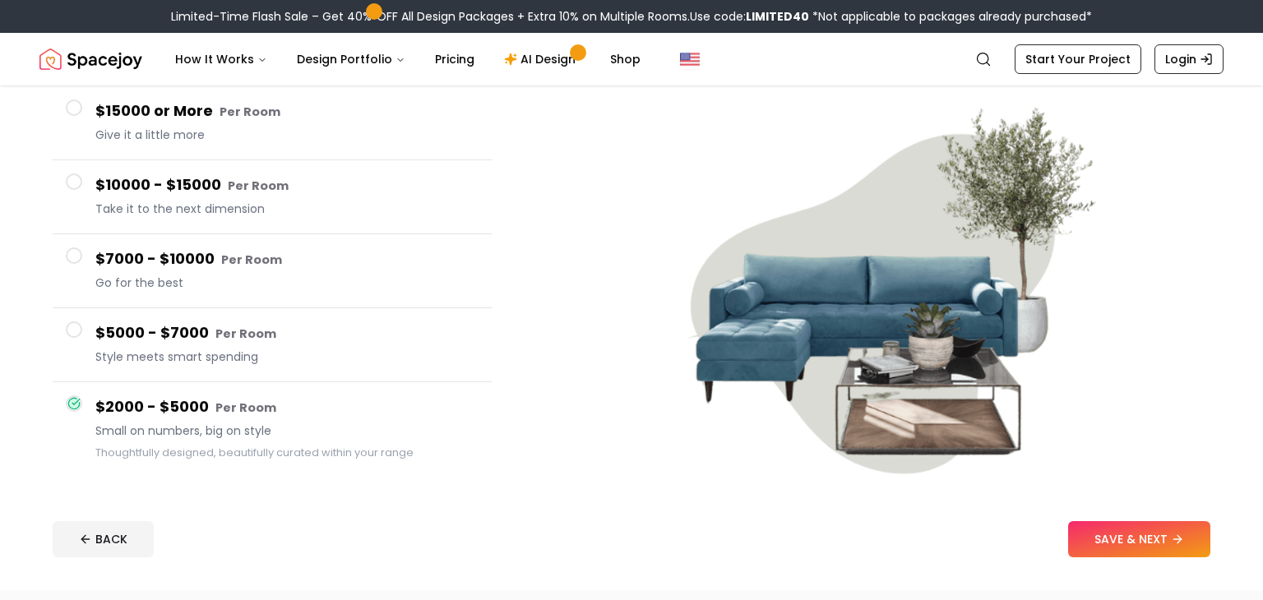
scroll to position [147, 0]
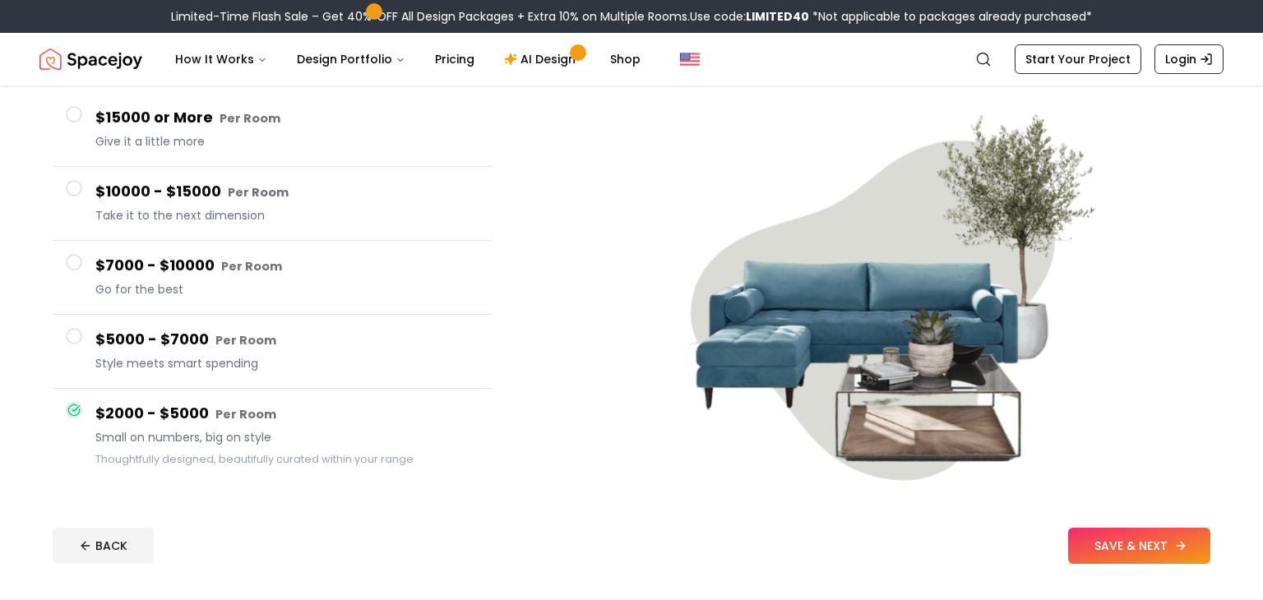
click at [1084, 535] on button "SAVE & NEXT" at bounding box center [1139, 546] width 142 height 36
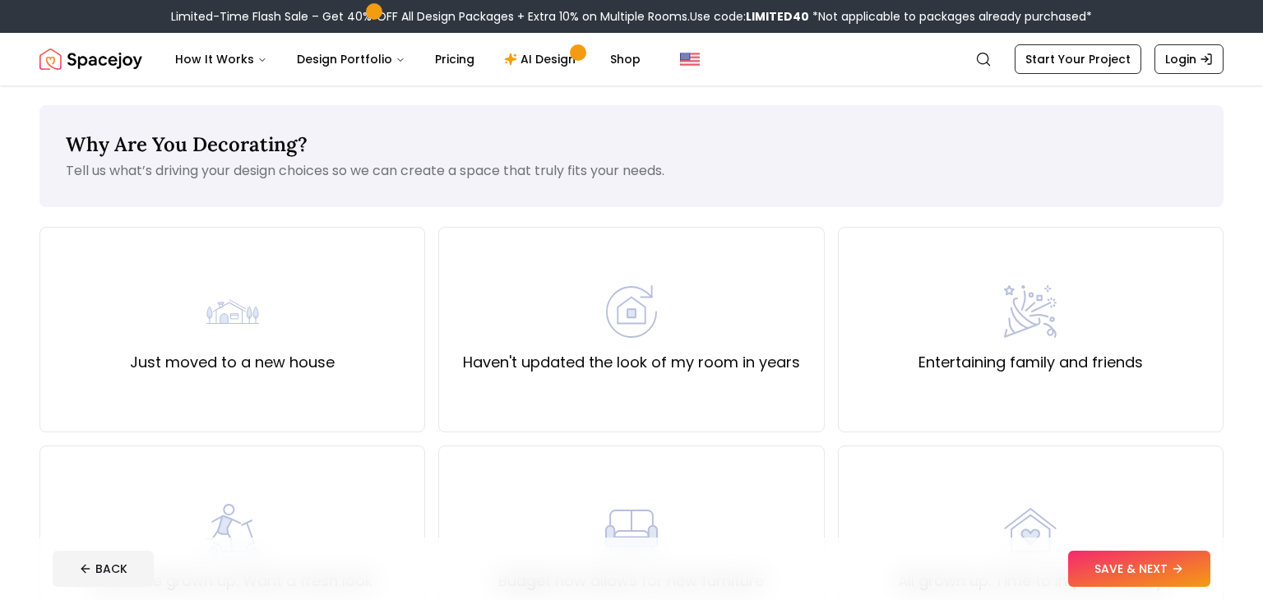
click at [1084, 535] on div "All grown up. Time to impress family" at bounding box center [1031, 548] width 266 height 89
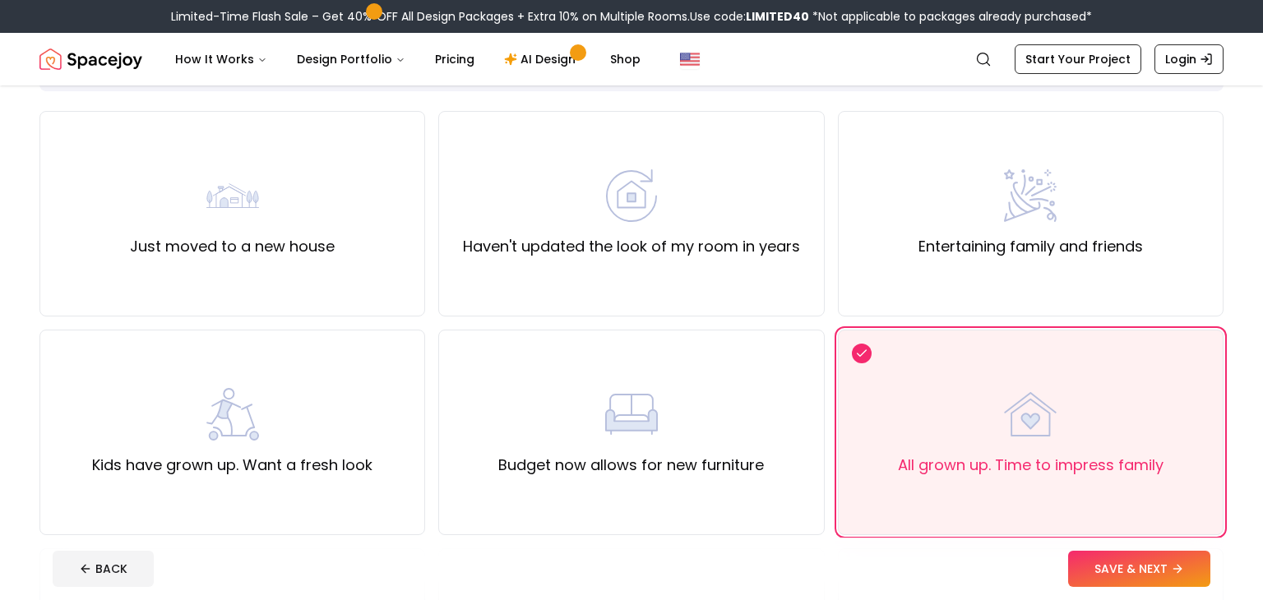
scroll to position [122, 0]
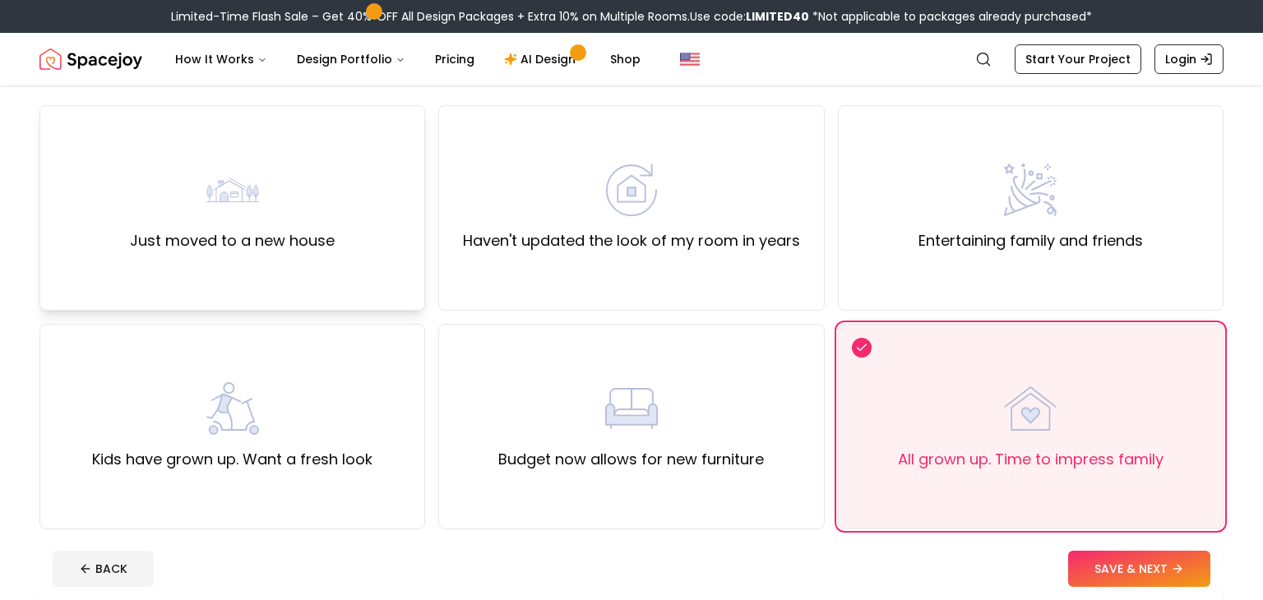
click at [327, 215] on div "Just moved to a new house" at bounding box center [232, 208] width 205 height 89
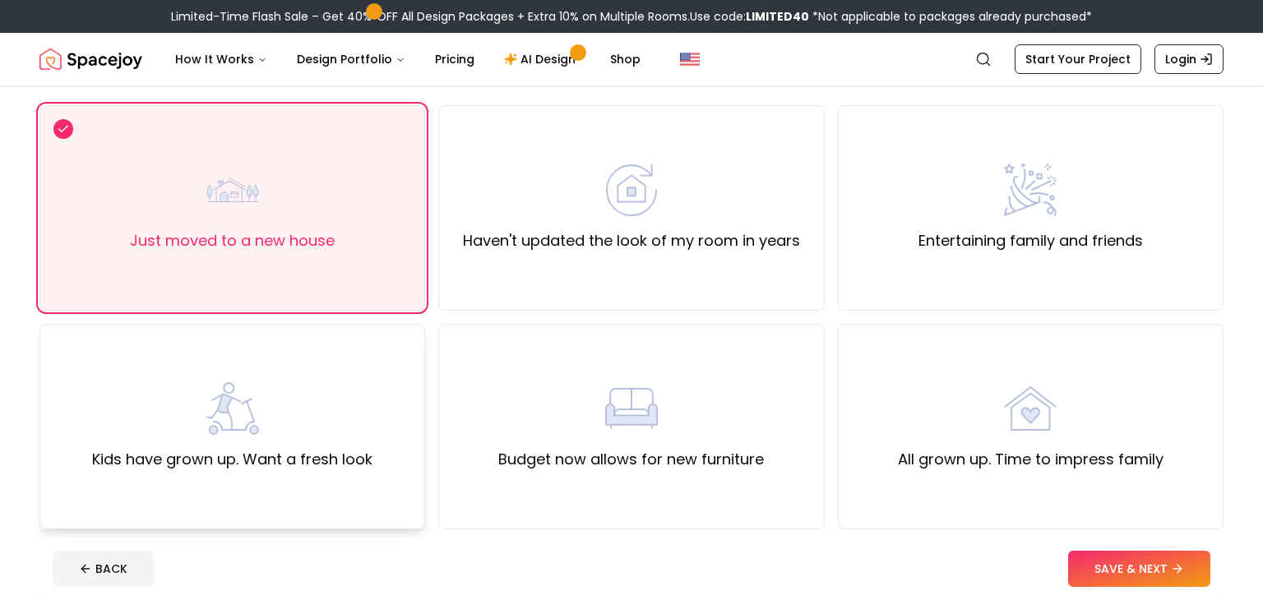
click at [326, 445] on div "Kids have grown up. Want a fresh look" at bounding box center [232, 426] width 280 height 89
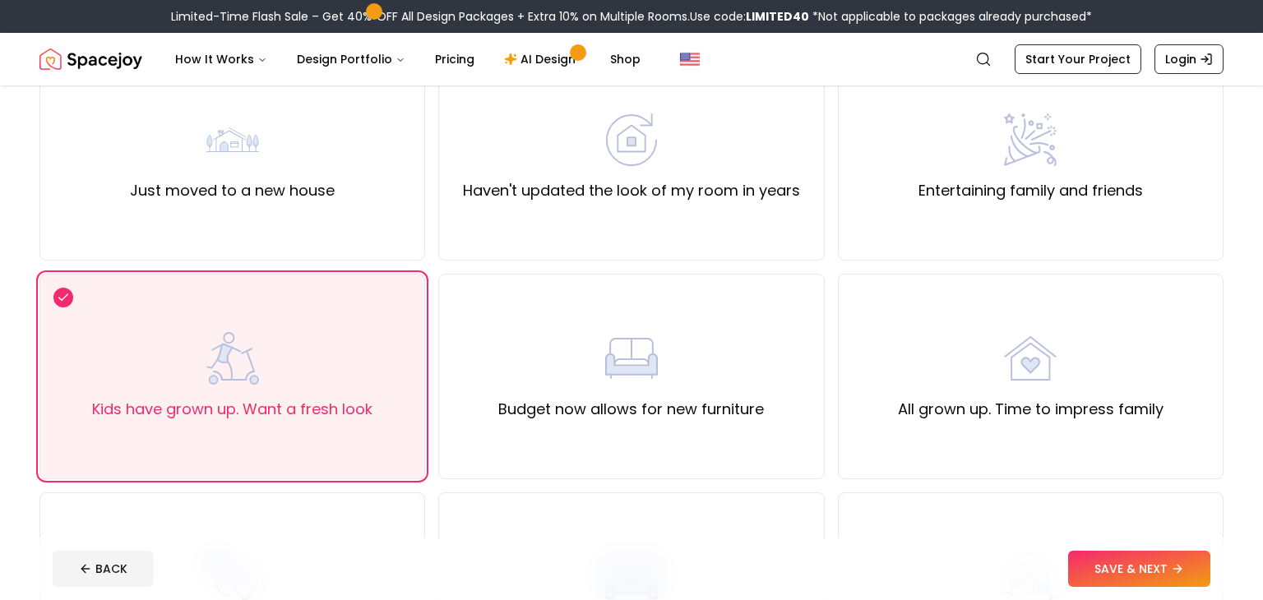
scroll to position [178, 0]
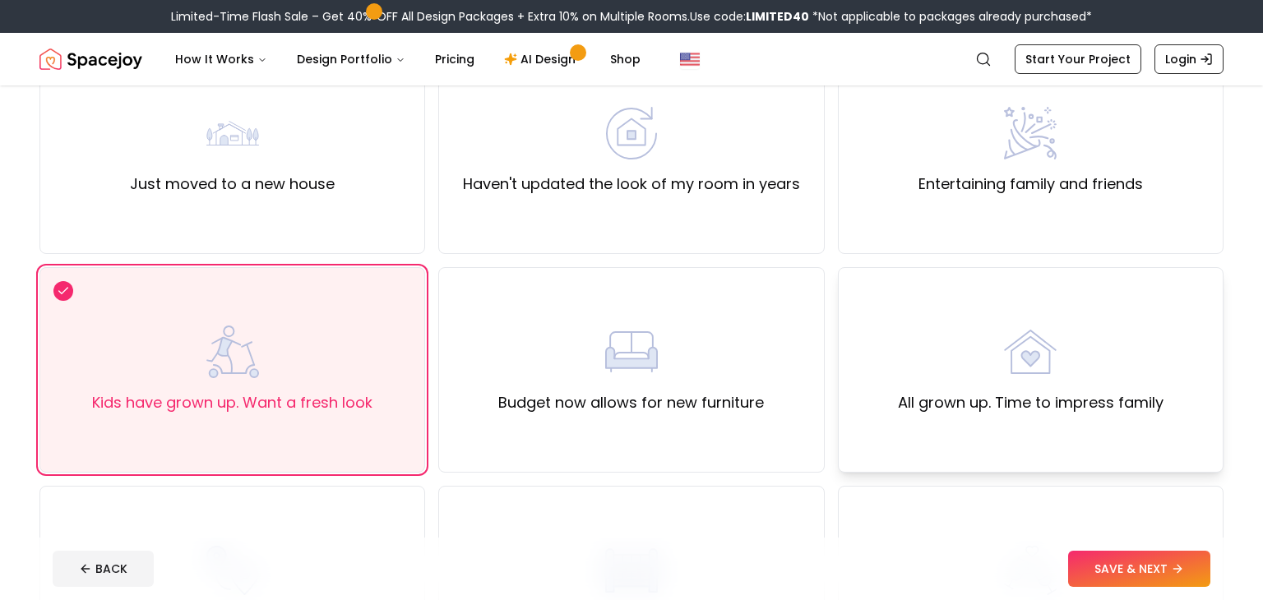
click at [899, 323] on div "All grown up. Time to impress family" at bounding box center [1031, 370] width 386 height 206
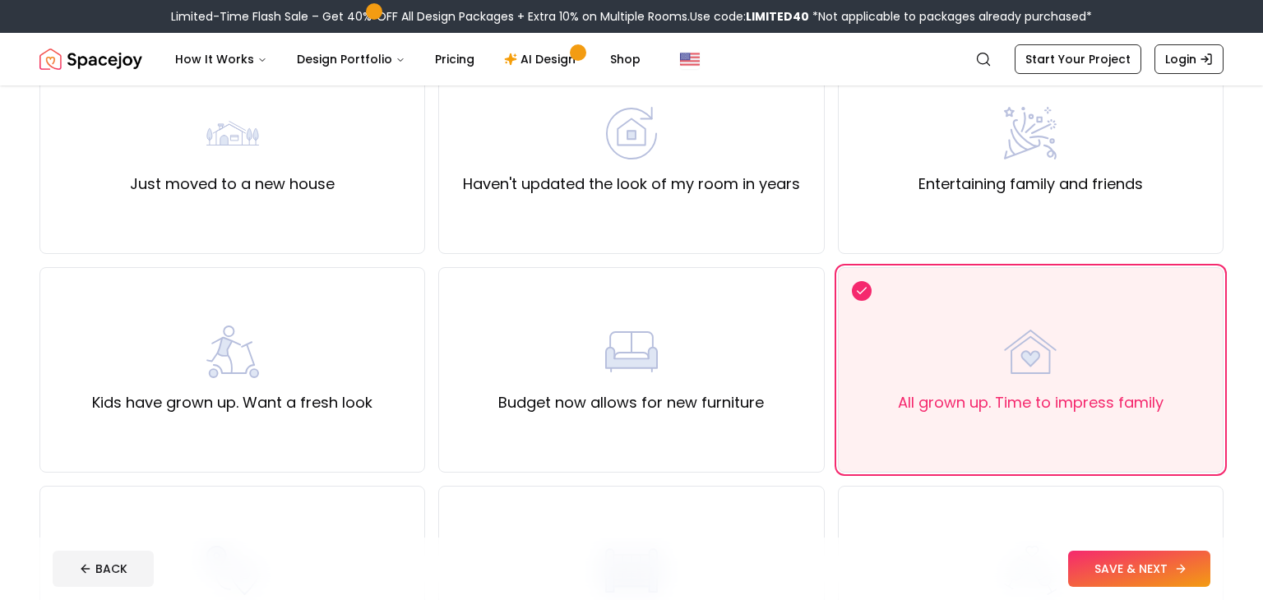
click at [1125, 561] on button "SAVE & NEXT" at bounding box center [1139, 569] width 142 height 36
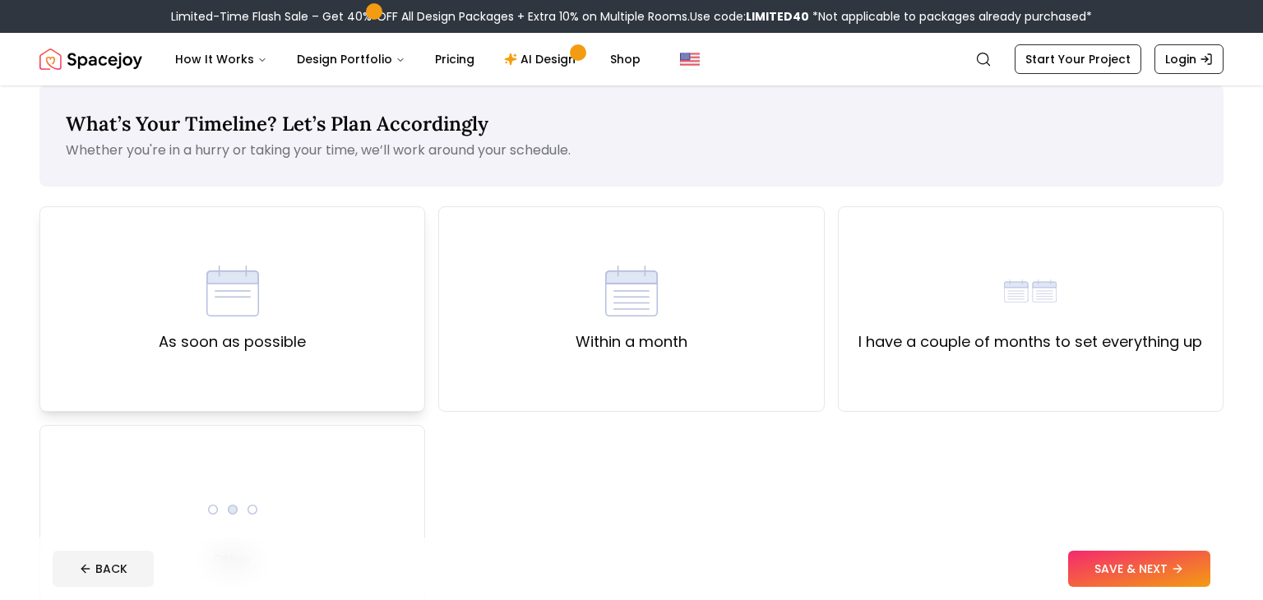
scroll to position [20, 0]
click at [233, 314] on img at bounding box center [232, 292] width 53 height 53
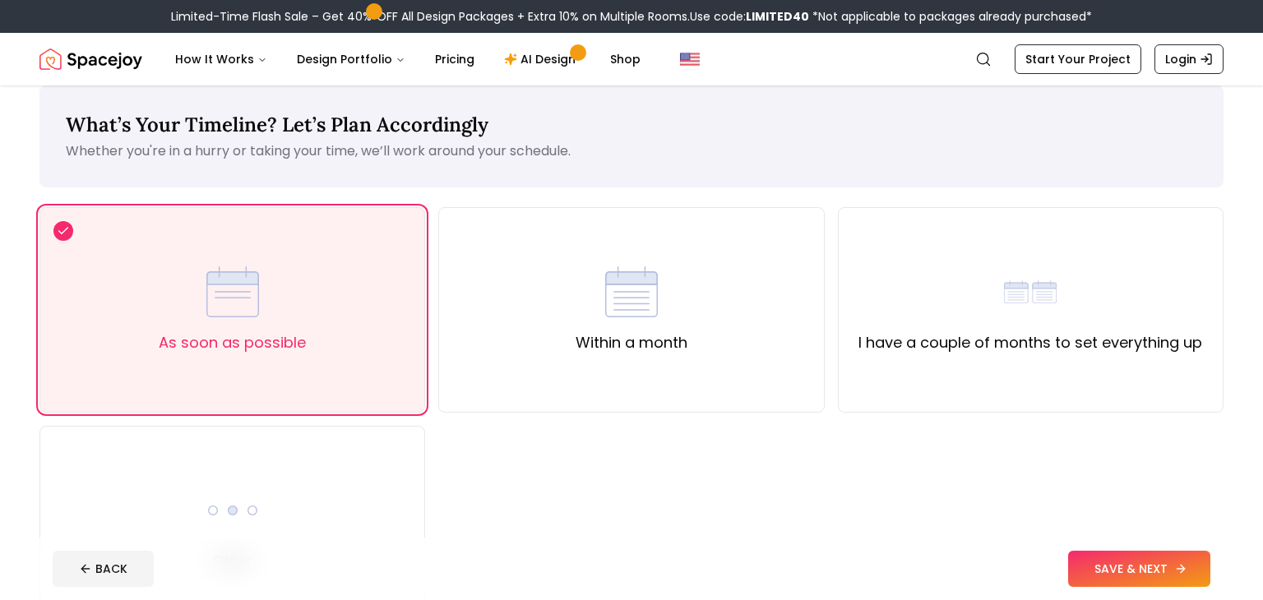
click at [1130, 579] on button "SAVE & NEXT" at bounding box center [1139, 569] width 142 height 36
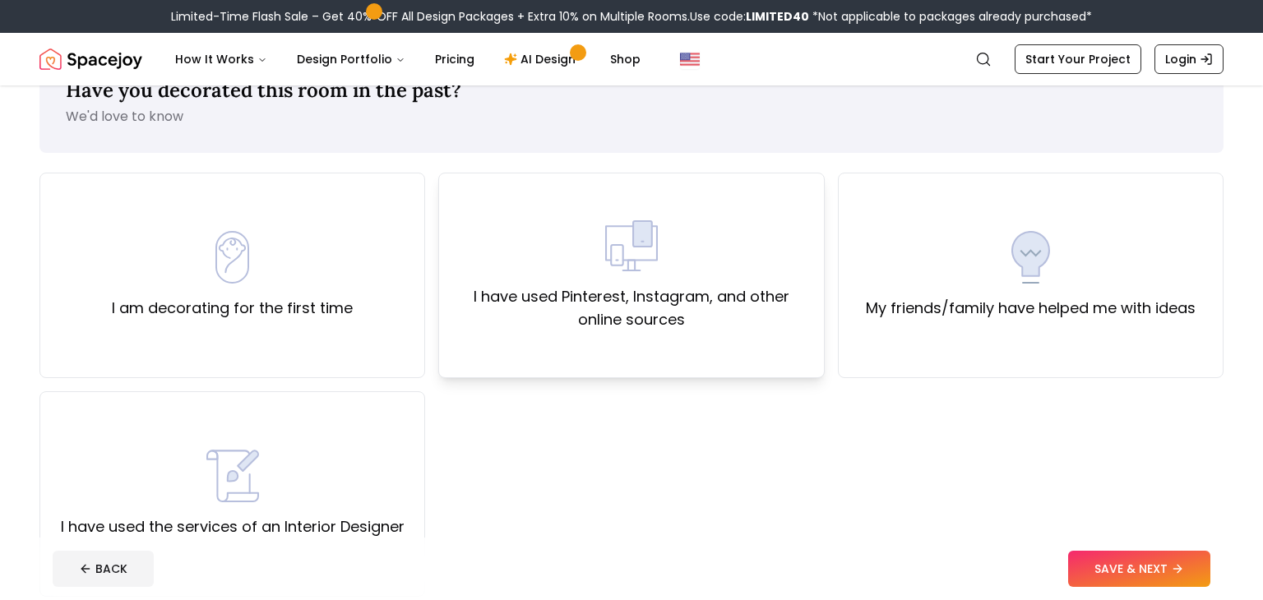
scroll to position [56, 0]
click at [541, 320] on label "I have used Pinterest, Instagram, and other online sources" at bounding box center [631, 307] width 358 height 46
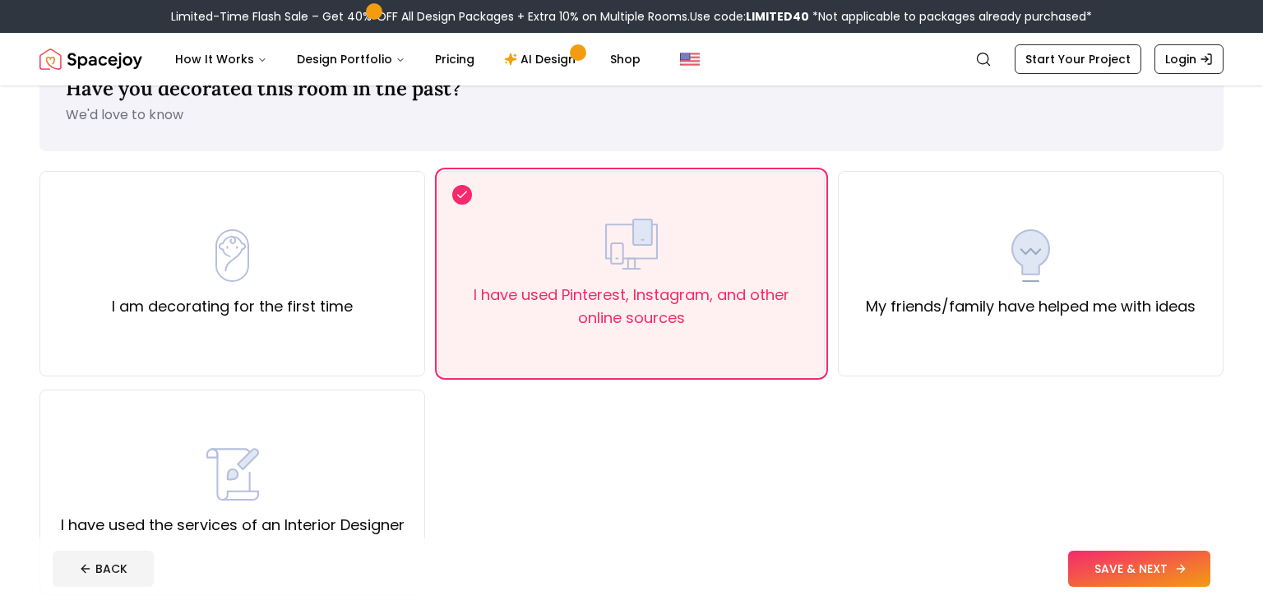
click at [1129, 575] on button "SAVE & NEXT" at bounding box center [1139, 569] width 142 height 36
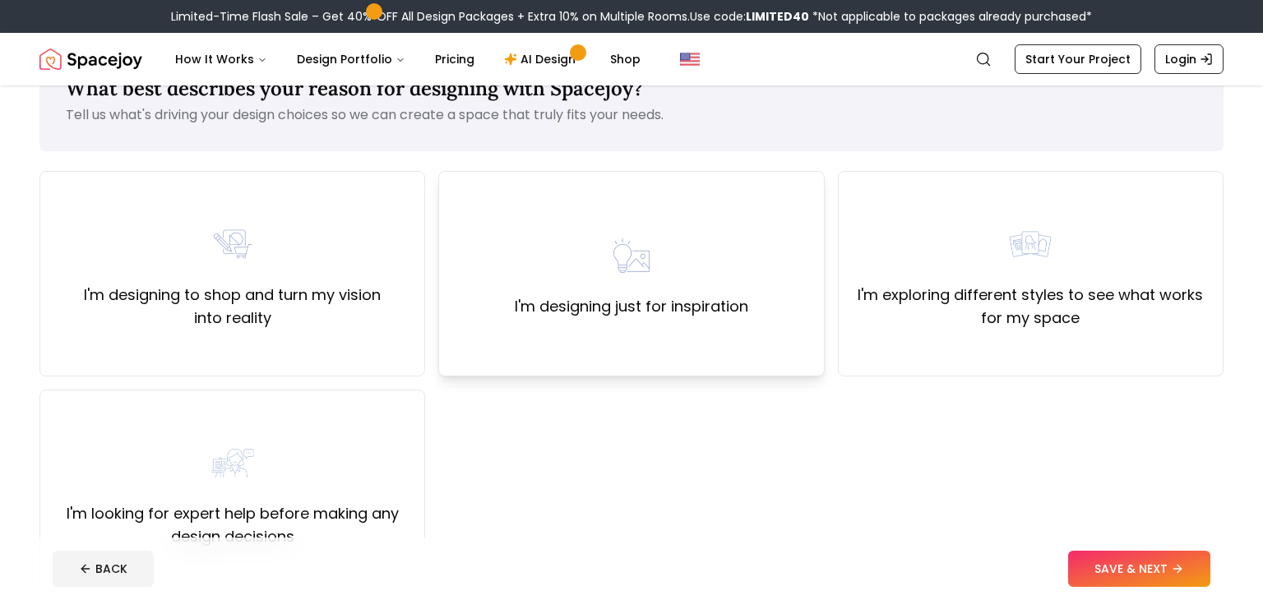
click at [515, 284] on div "I'm designing just for inspiration" at bounding box center [631, 273] width 233 height 89
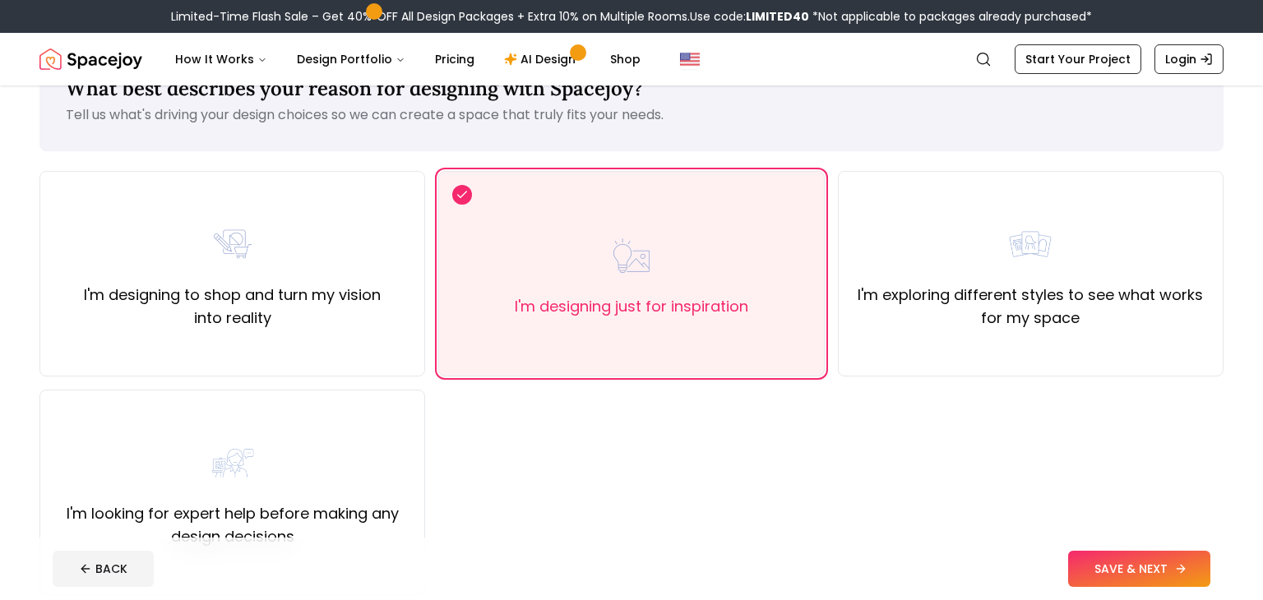
click at [1088, 564] on button "SAVE & NEXT" at bounding box center [1139, 569] width 142 height 36
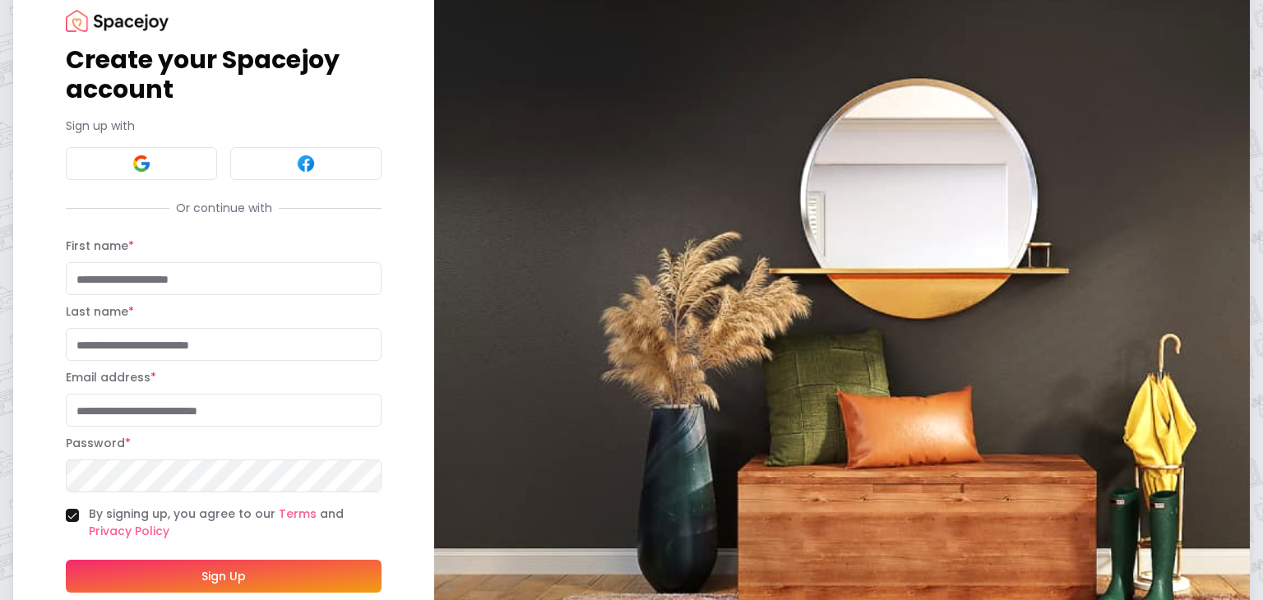
click at [223, 279] on input "First name *" at bounding box center [224, 278] width 316 height 33
type input "***"
click at [133, 358] on input "Last name *" at bounding box center [224, 344] width 316 height 33
type input "*********"
click at [108, 424] on input "Email address *" at bounding box center [224, 410] width 316 height 33
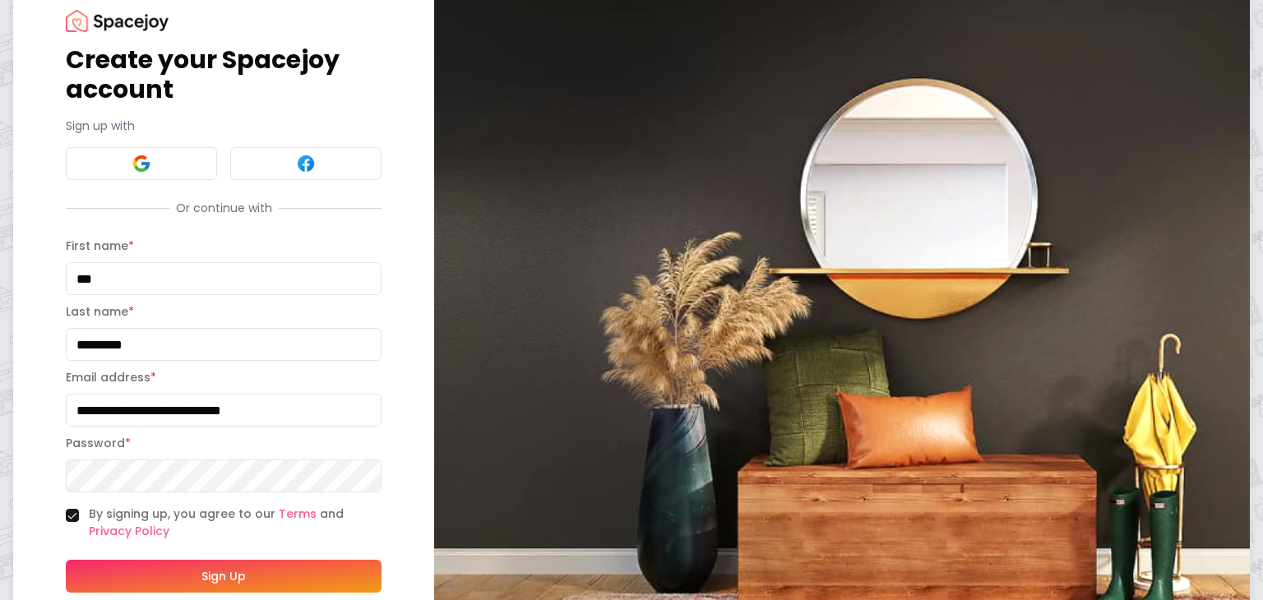
scroll to position [137, 0]
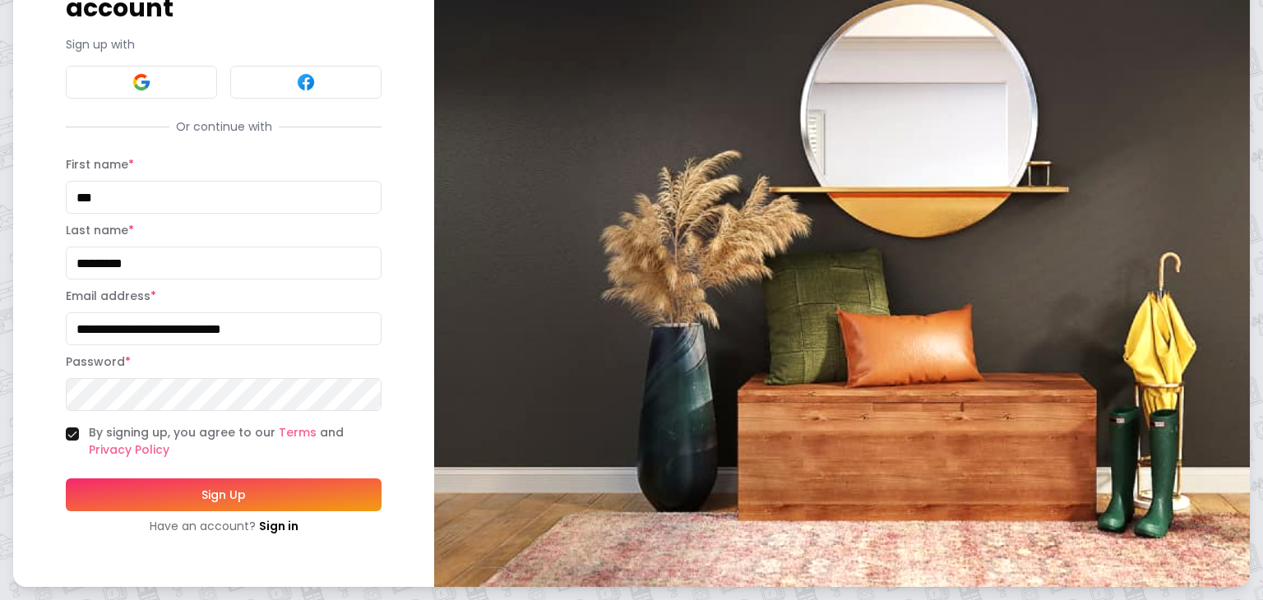
type input "**********"
click at [143, 498] on button "Sign Up" at bounding box center [224, 494] width 316 height 33
click at [66, 478] on button "Sign Up" at bounding box center [224, 494] width 316 height 33
